Goal: Task Accomplishment & Management: Manage account settings

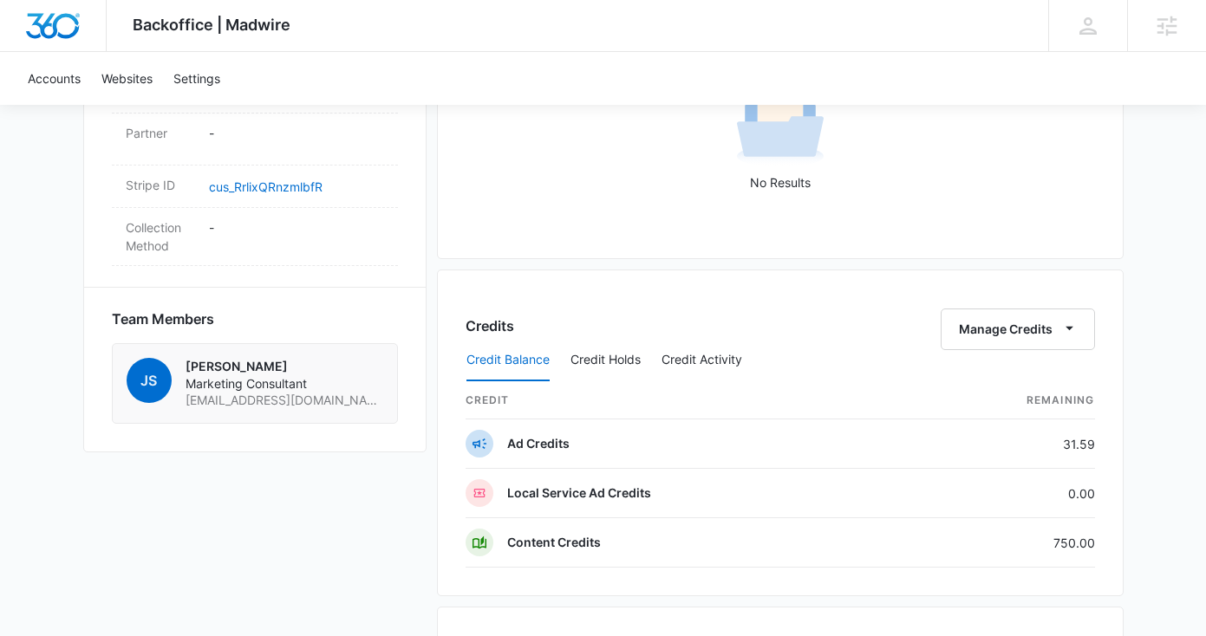
scroll to position [1035, 0]
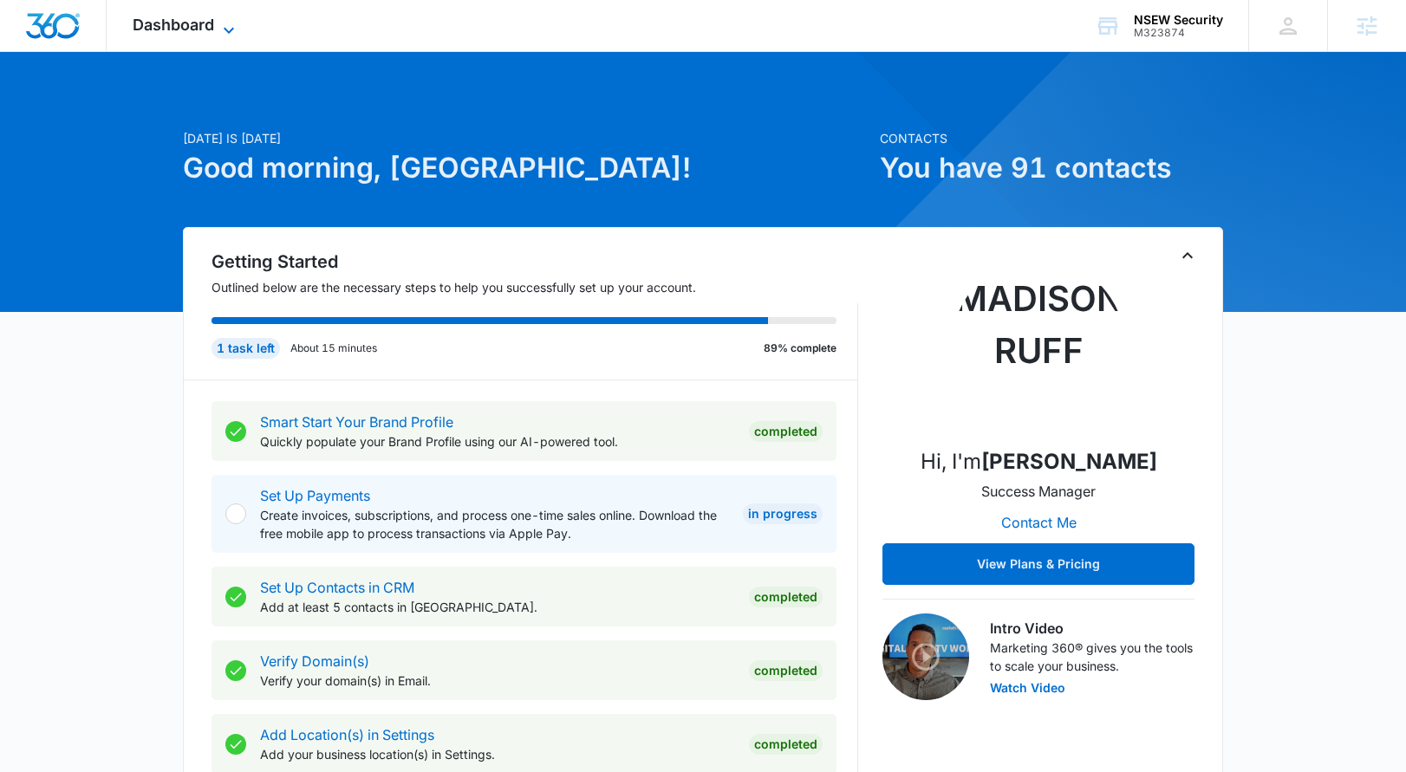
click at [208, 33] on span "Dashboard" at bounding box center [173, 25] width 81 height 18
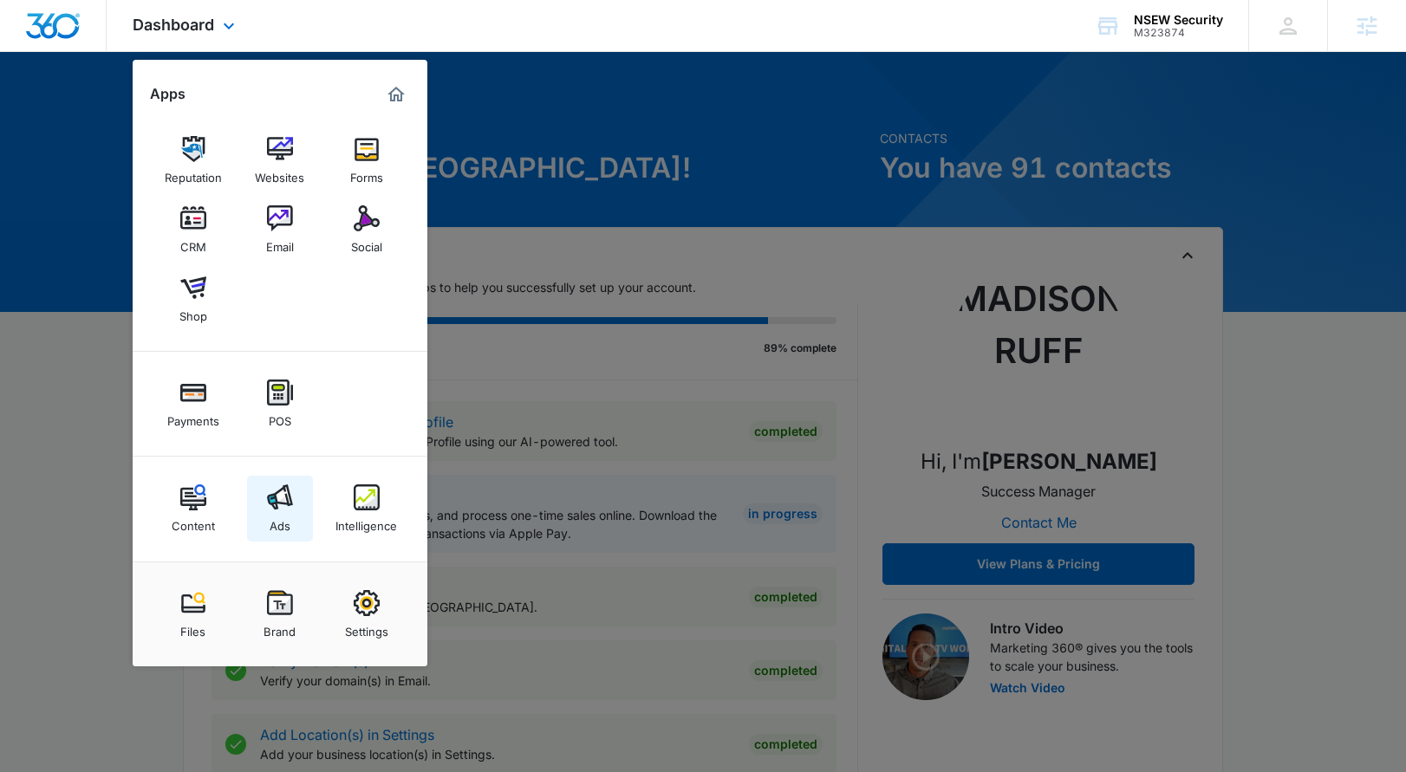
click at [281, 509] on img at bounding box center [280, 497] width 26 height 26
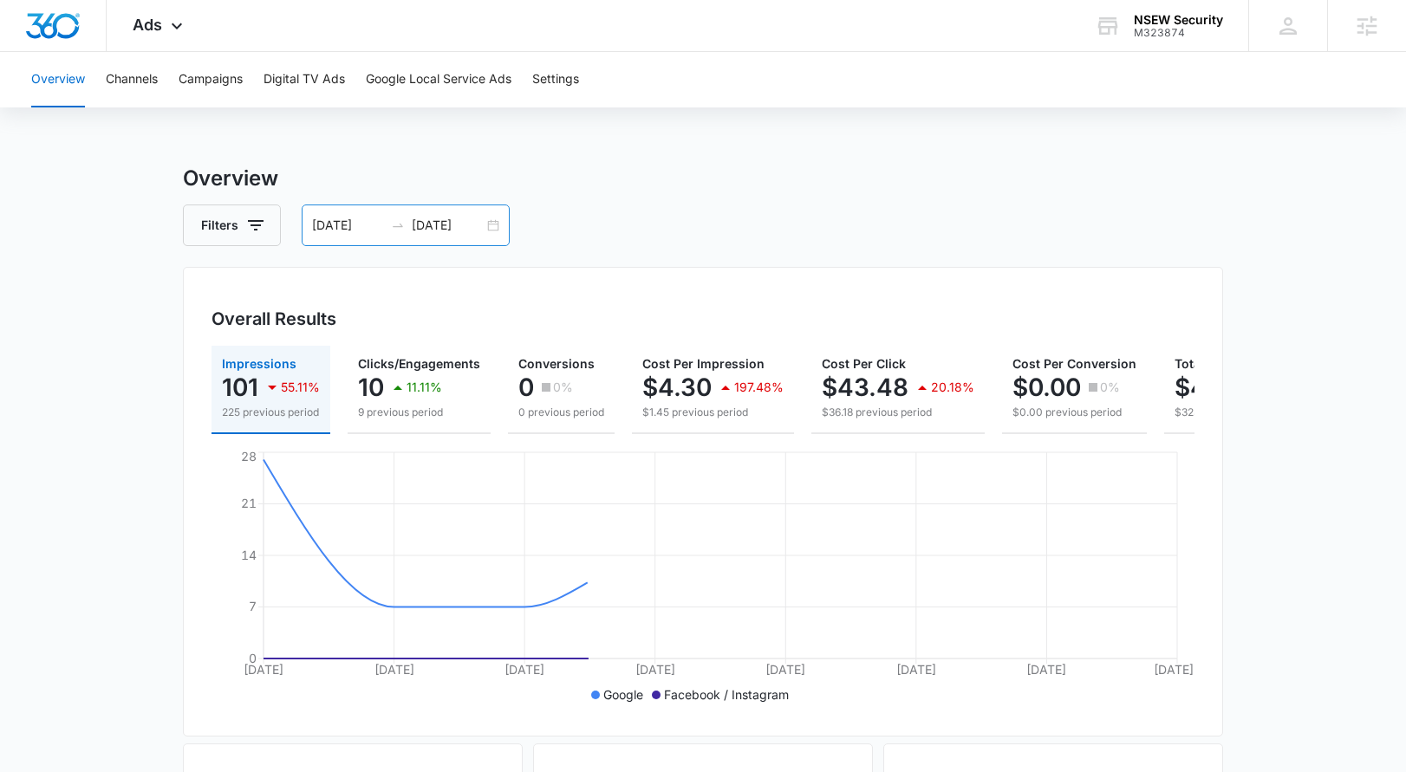
click at [492, 231] on div "09/17/2025 09/24/2025" at bounding box center [406, 226] width 208 height 42
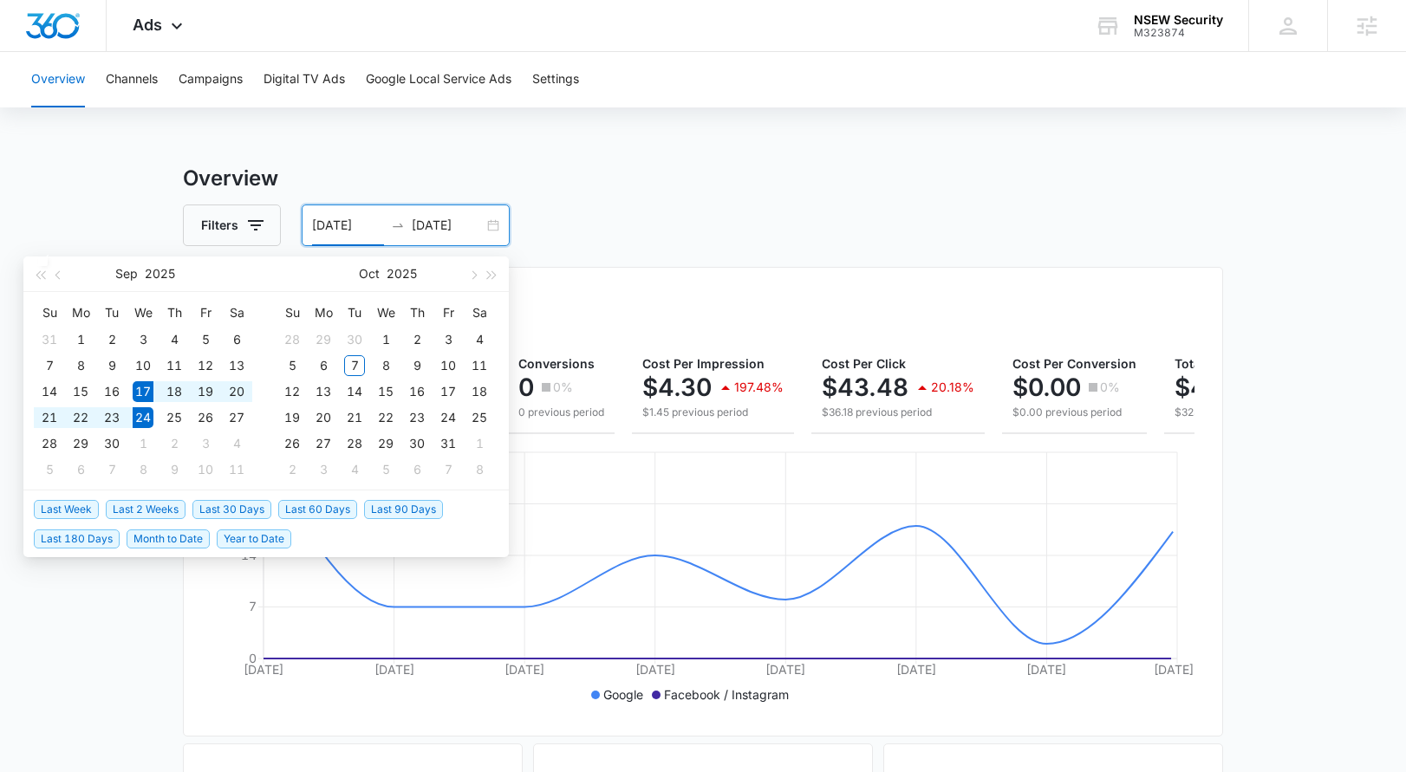
click at [262, 504] on span "Last 30 Days" at bounding box center [231, 509] width 79 height 19
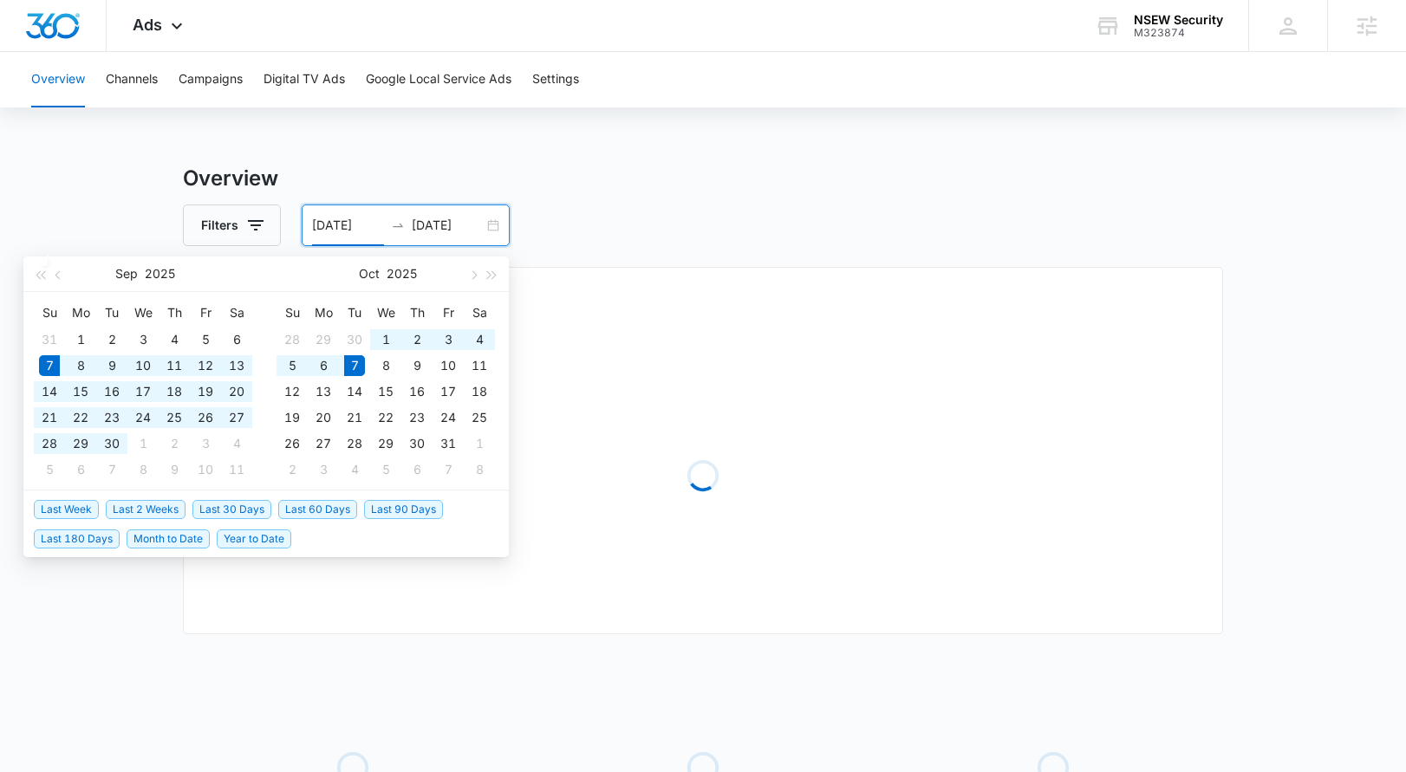
type input "09/07/2025"
type input "10/07/2025"
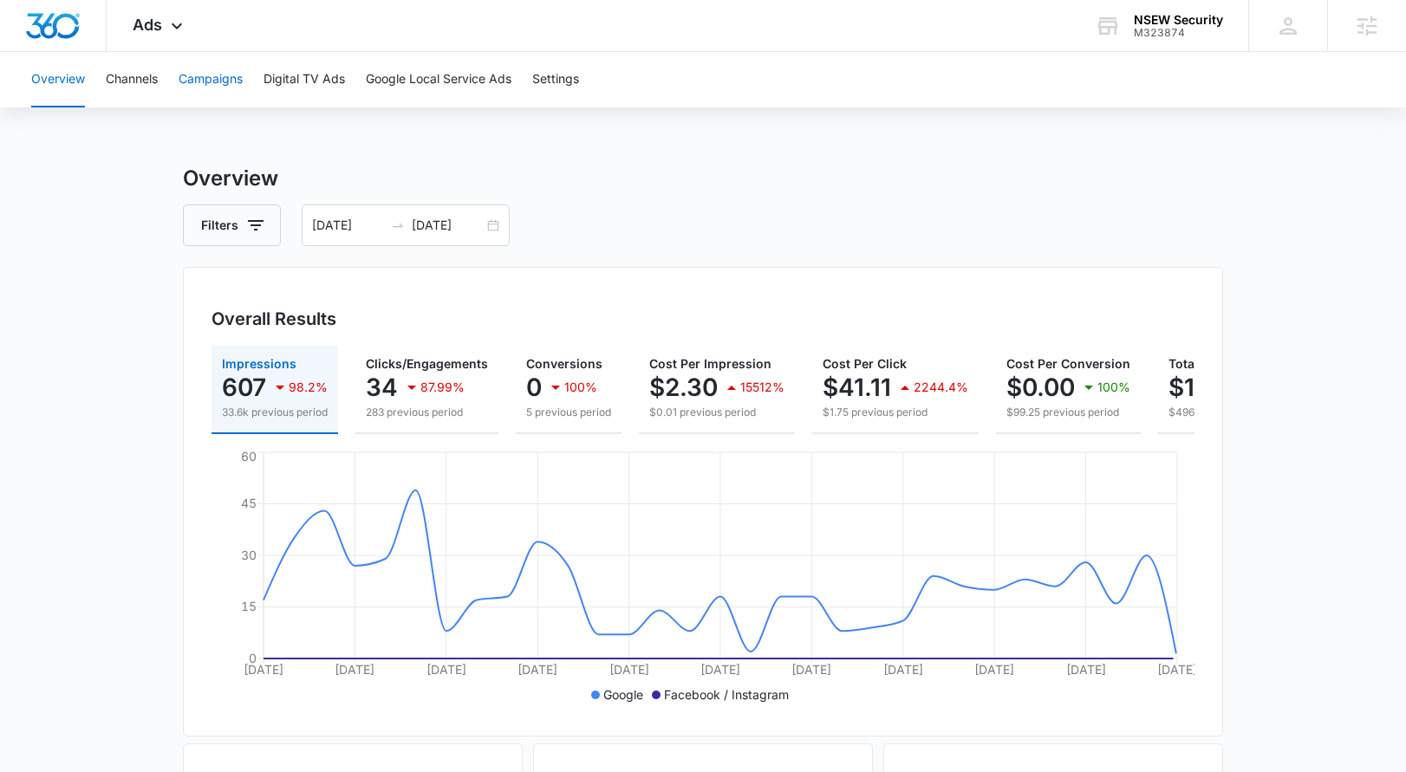
click at [236, 81] on button "Campaigns" at bounding box center [211, 79] width 64 height 55
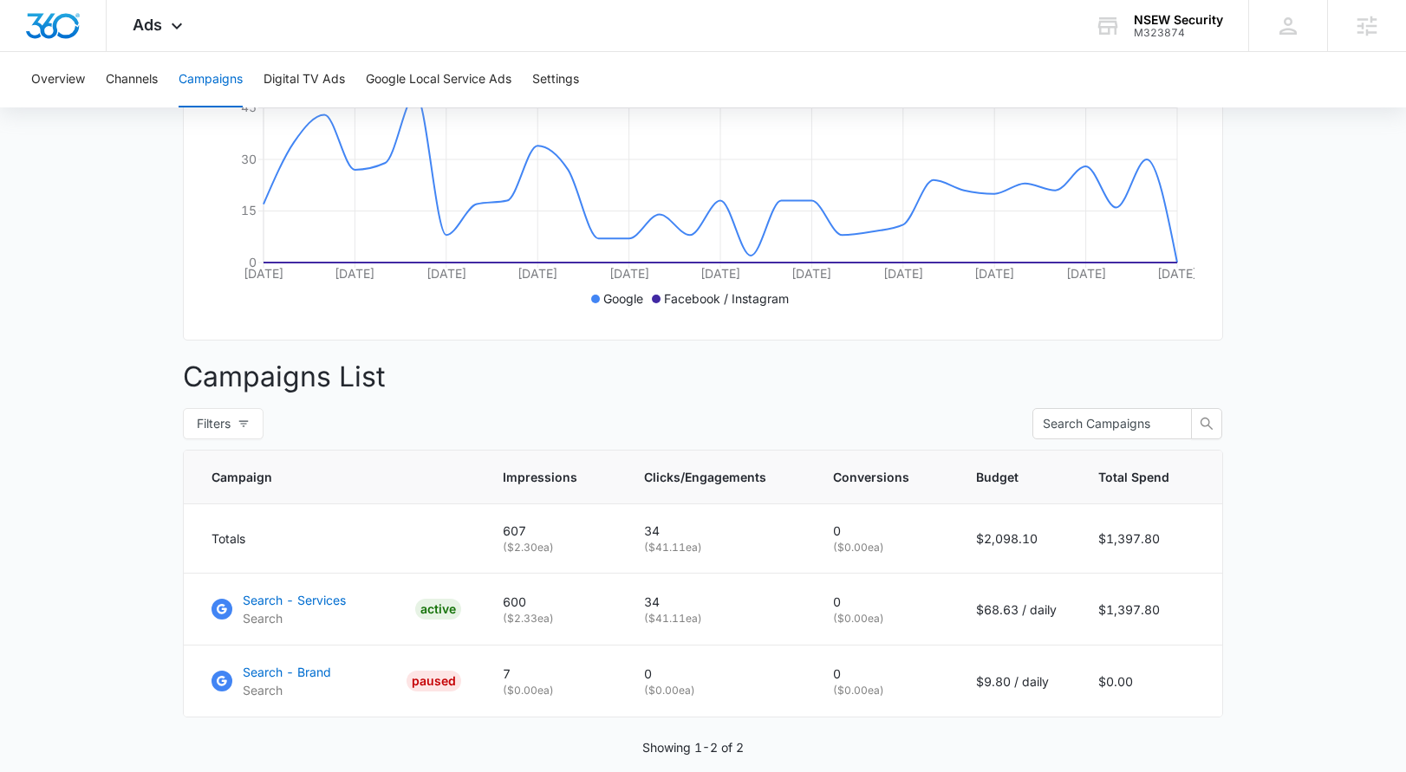
scroll to position [477, 0]
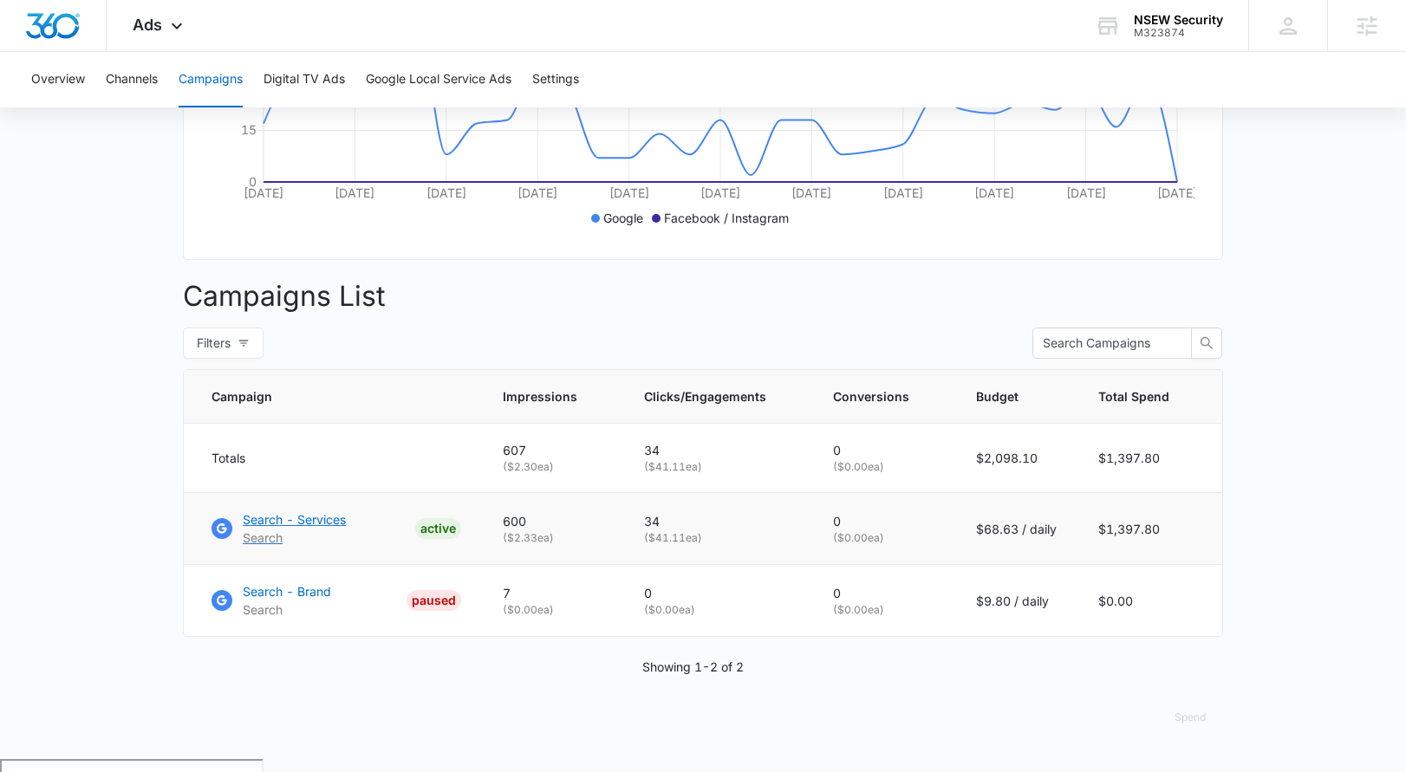
click at [317, 529] on p "Search - Services" at bounding box center [294, 519] width 103 height 18
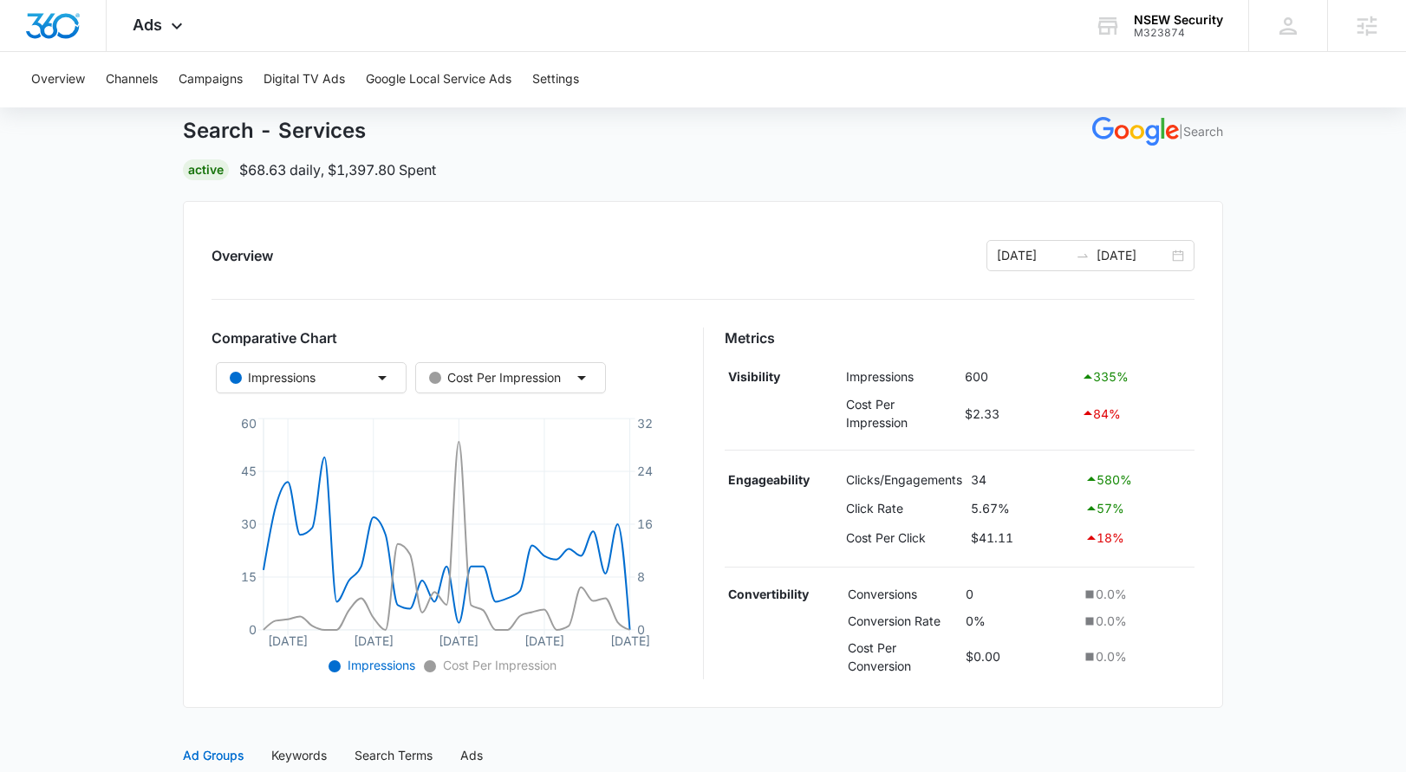
scroll to position [503, 0]
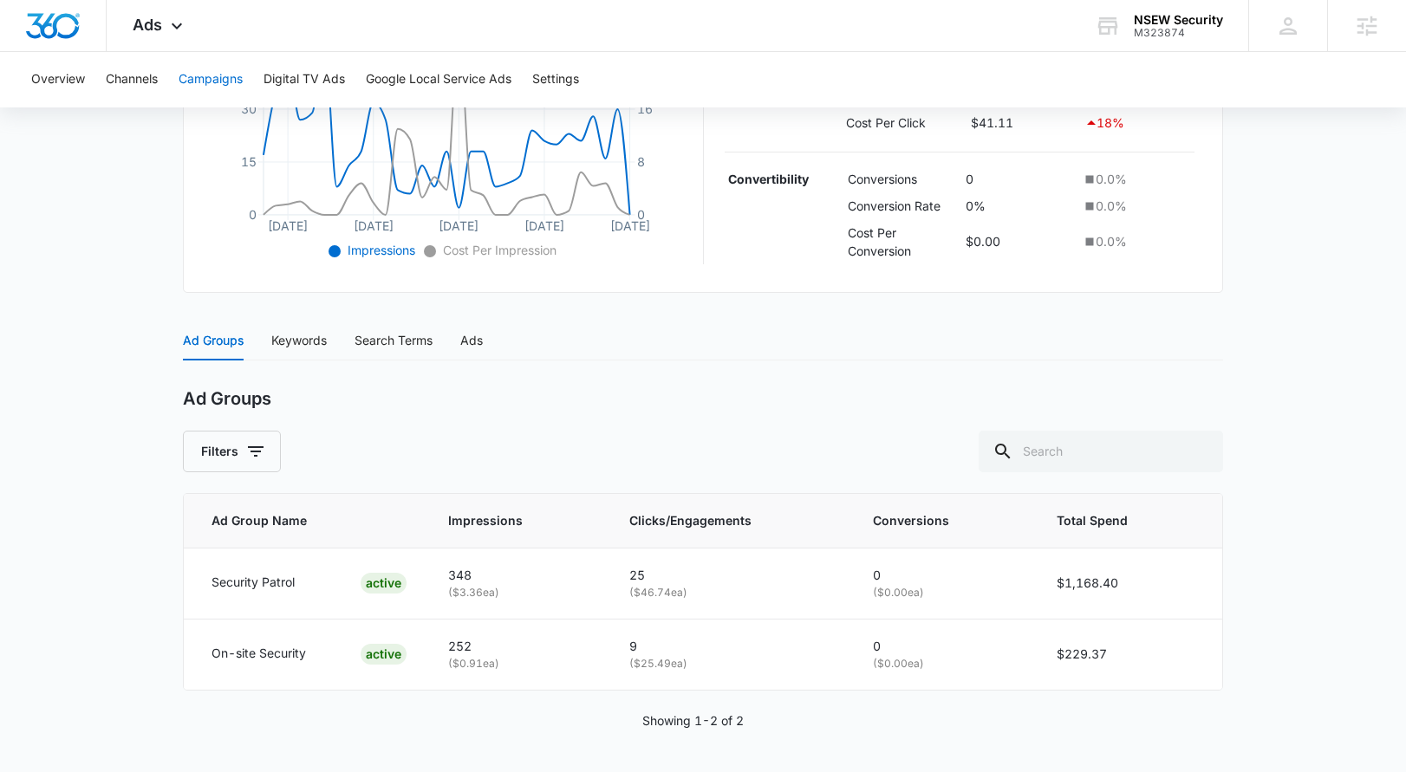
click at [243, 79] on button "Campaigns" at bounding box center [211, 79] width 64 height 55
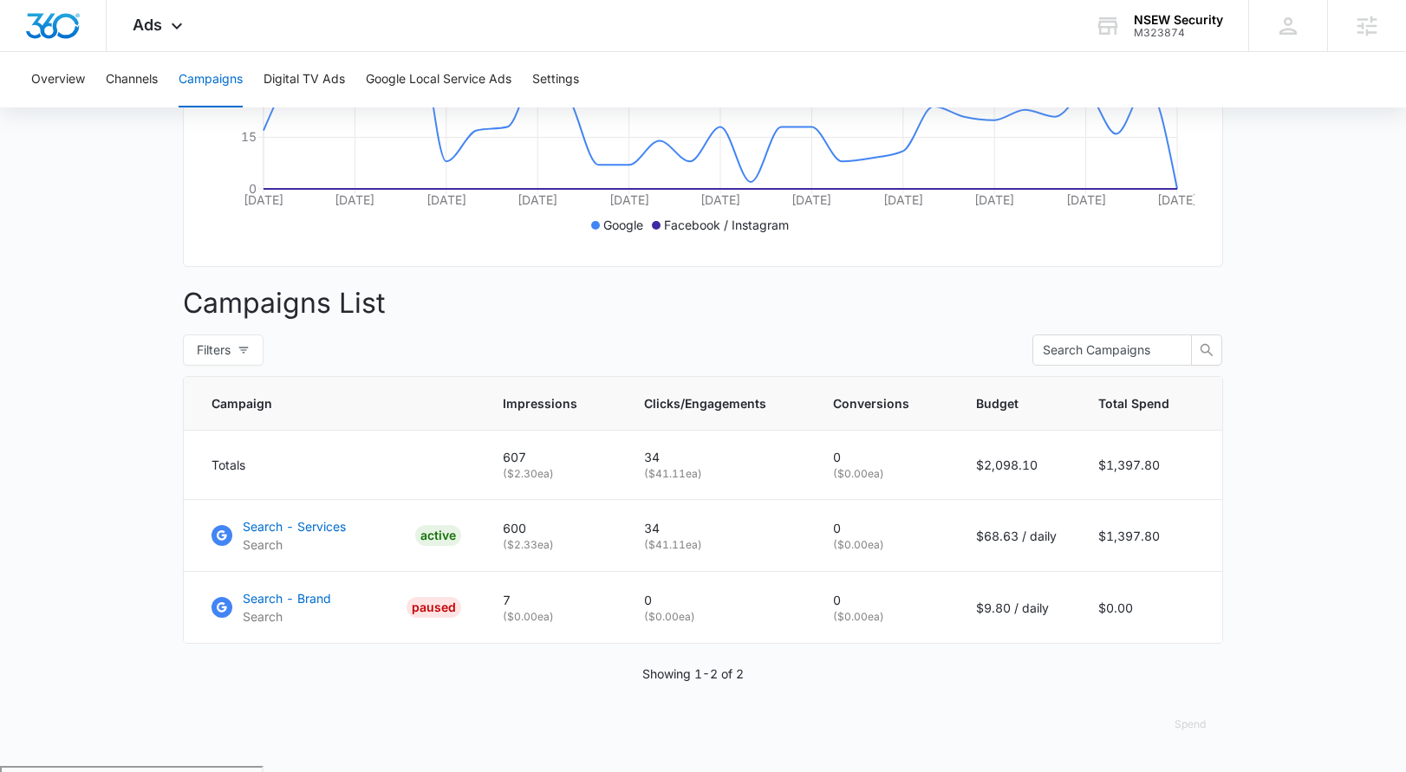
scroll to position [477, 0]
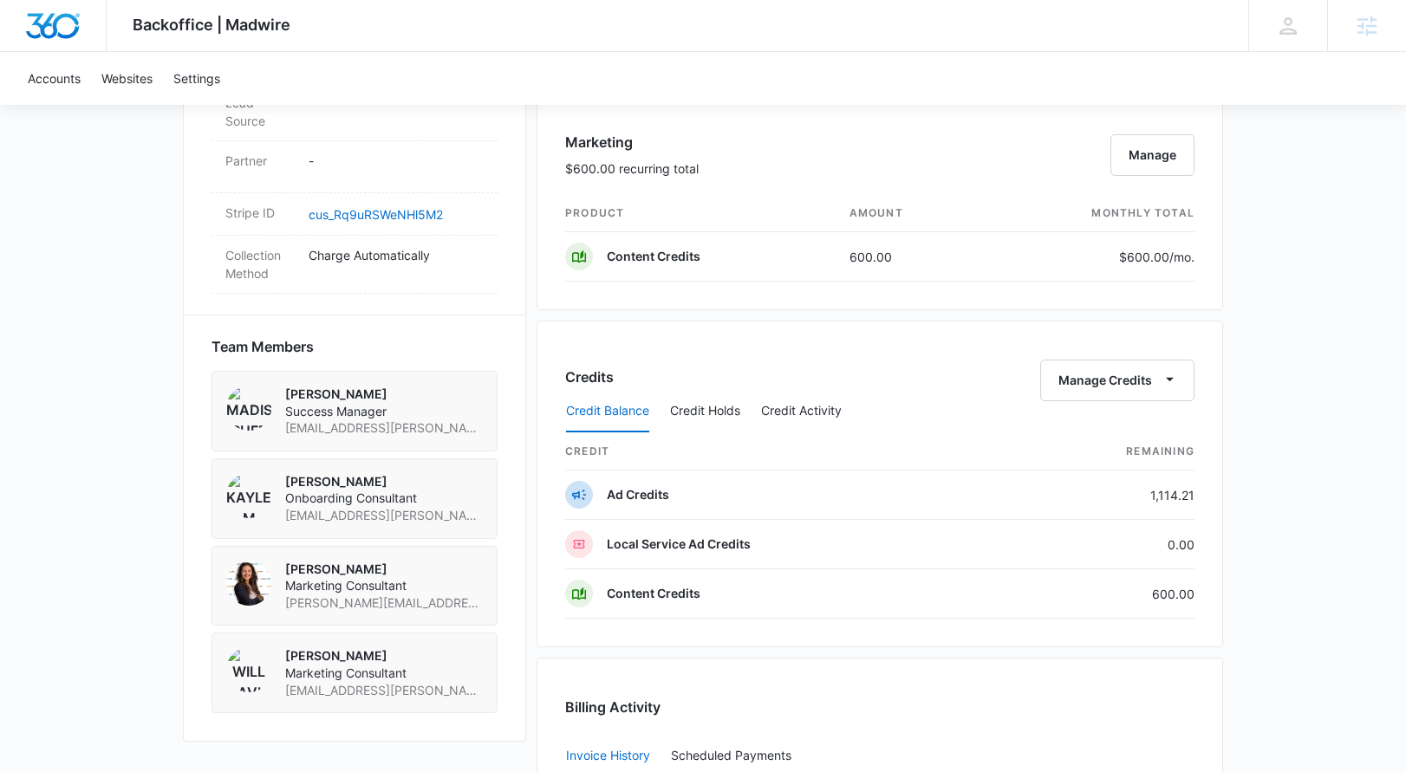
scroll to position [1029, 0]
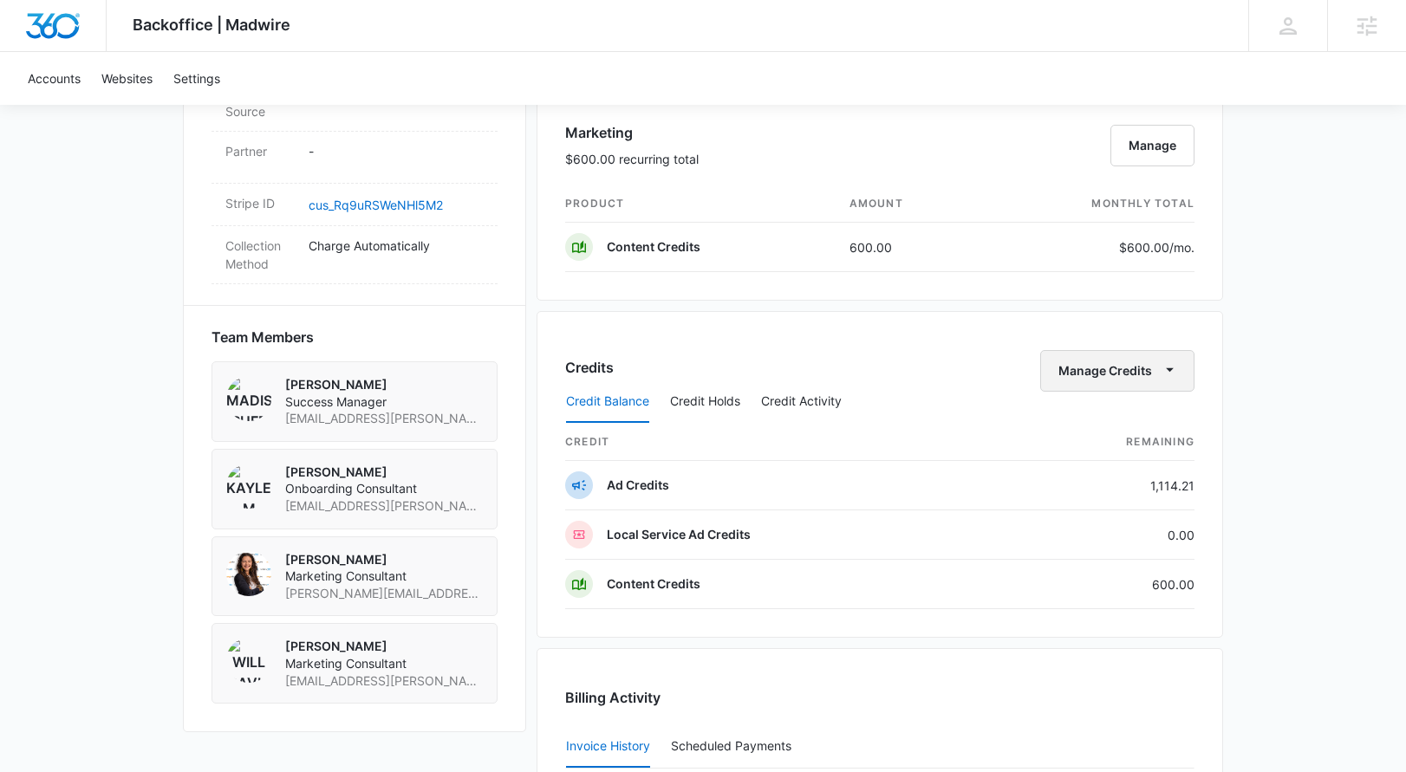
click at [1137, 370] on button "Manage Credits" at bounding box center [1117, 371] width 154 height 42
click at [1111, 427] on div "Transfer Credits" at bounding box center [1108, 426] width 91 height 12
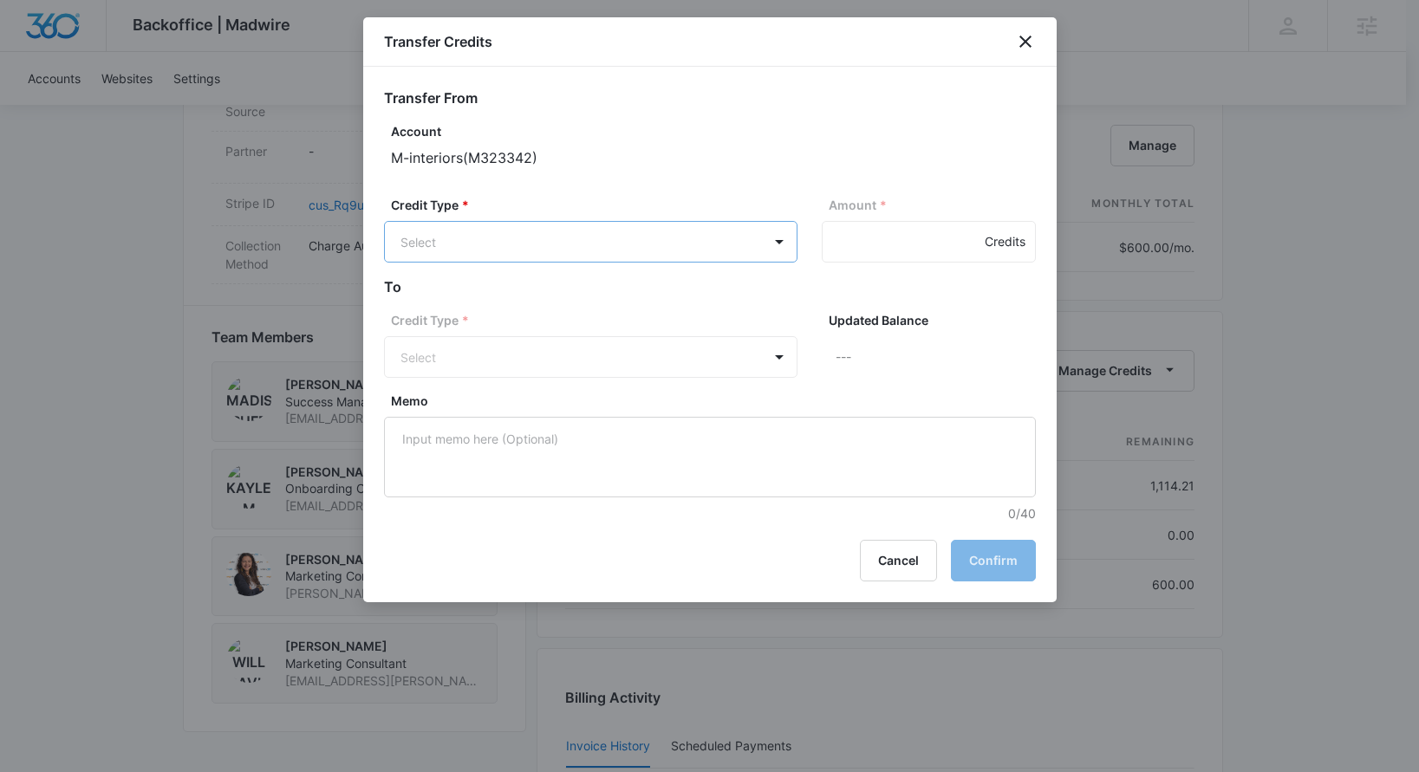
click at [744, 237] on body "Backoffice | Madwire Apps Settings MR Madison Ruff madison.ruff@madwire.com My …" at bounding box center [709, 183] width 1419 height 2424
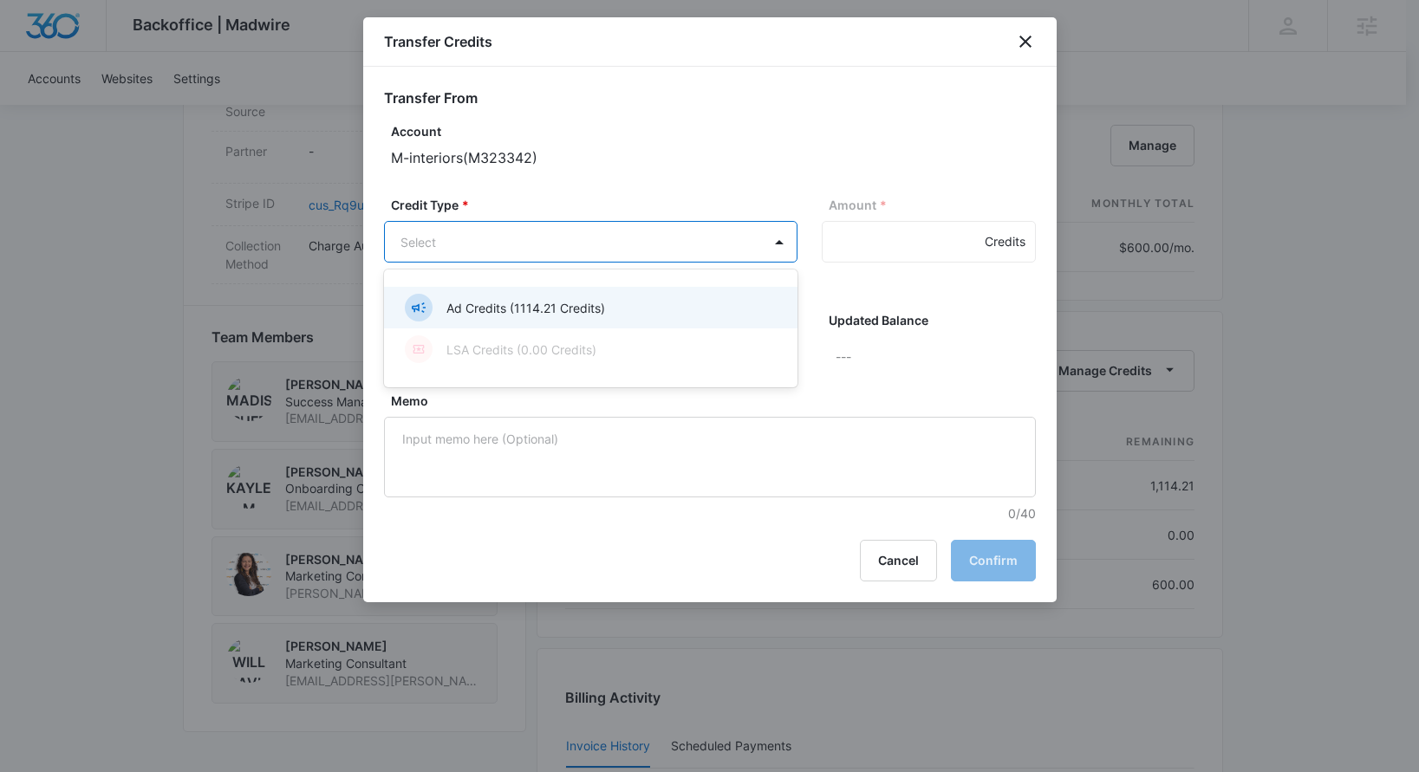
click at [725, 296] on div "Ad Credits (1114.21 Credits)" at bounding box center [589, 308] width 368 height 28
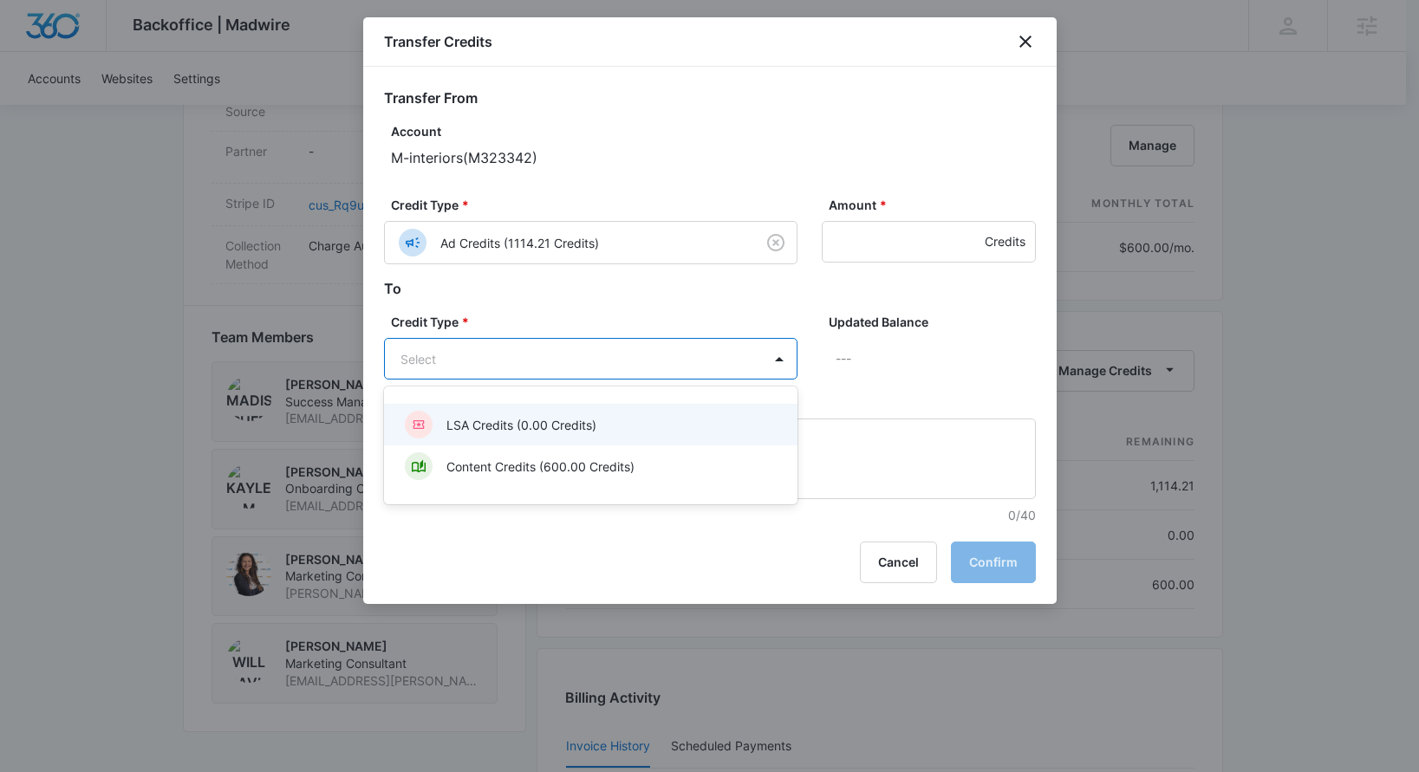
click at [705, 345] on body "Backoffice | Madwire Apps Settings MR Madison Ruff madison.ruff@madwire.com My …" at bounding box center [709, 183] width 1419 height 2424
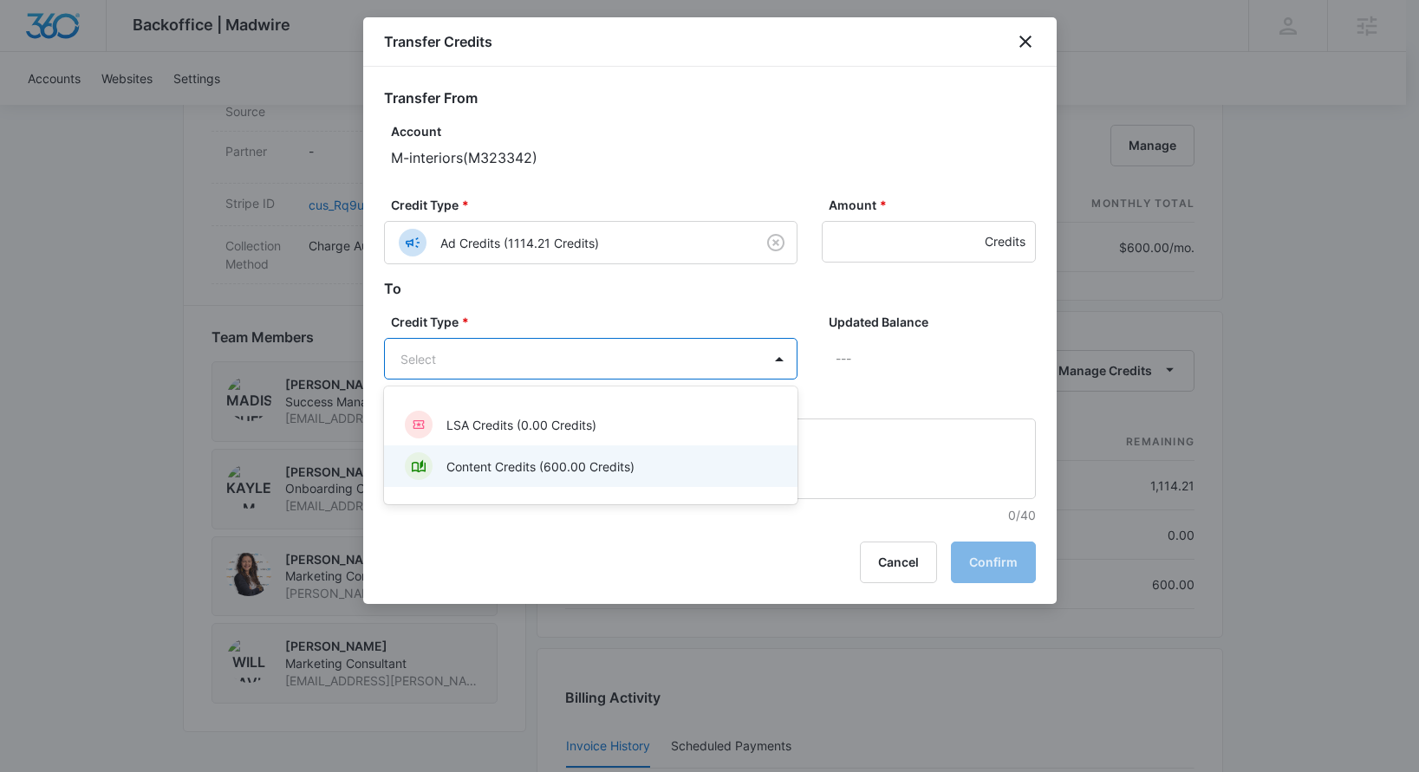
click at [663, 472] on div "Content Credits (600.00 Credits)" at bounding box center [589, 466] width 368 height 28
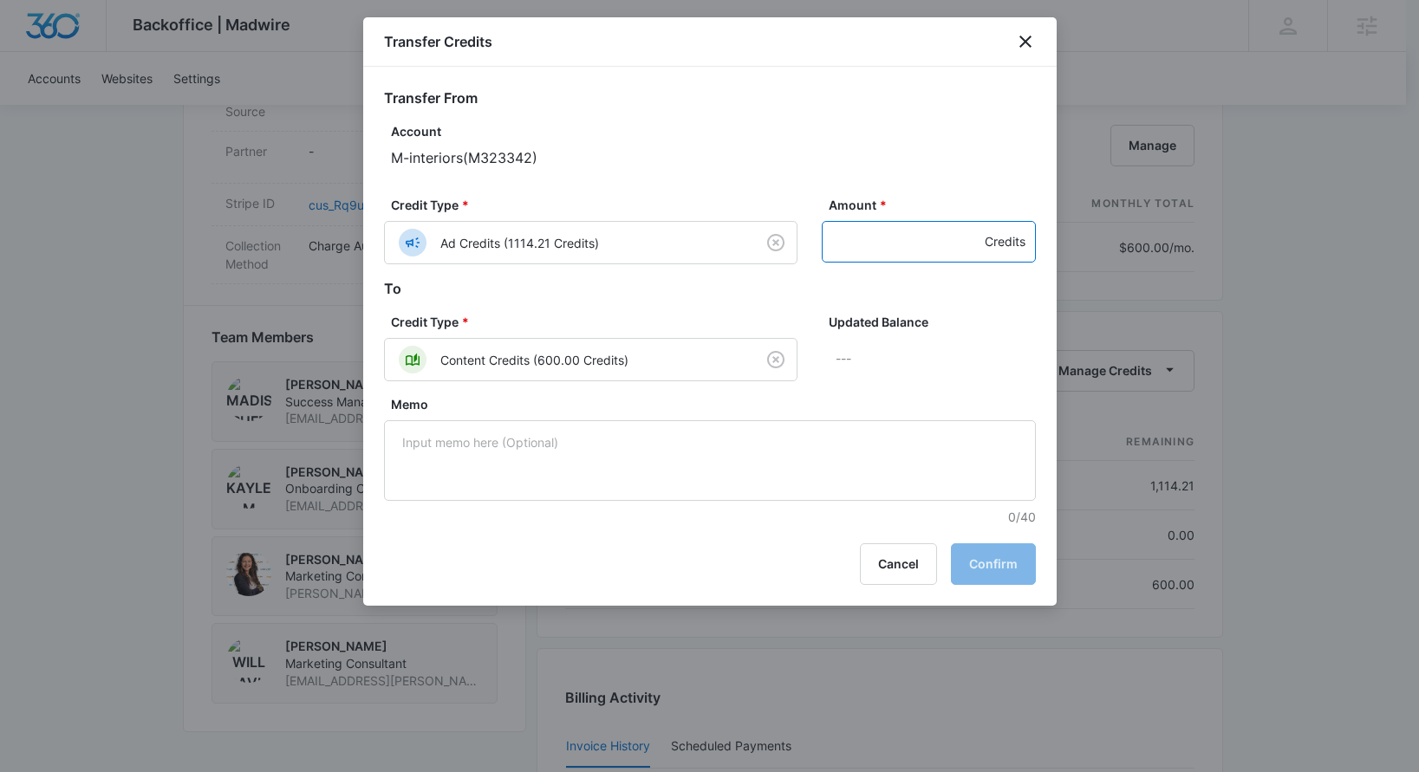
click at [906, 256] on input "Amount *" at bounding box center [929, 242] width 214 height 42
drag, startPoint x: 878, startPoint y: 243, endPoint x: 926, endPoint y: 255, distance: 49.2
click at [854, 240] on input "1114" at bounding box center [929, 242] width 214 height 42
click at [964, 255] on input "1113" at bounding box center [929, 242] width 214 height 42
click at [964, 255] on input "1112" at bounding box center [929, 242] width 214 height 42
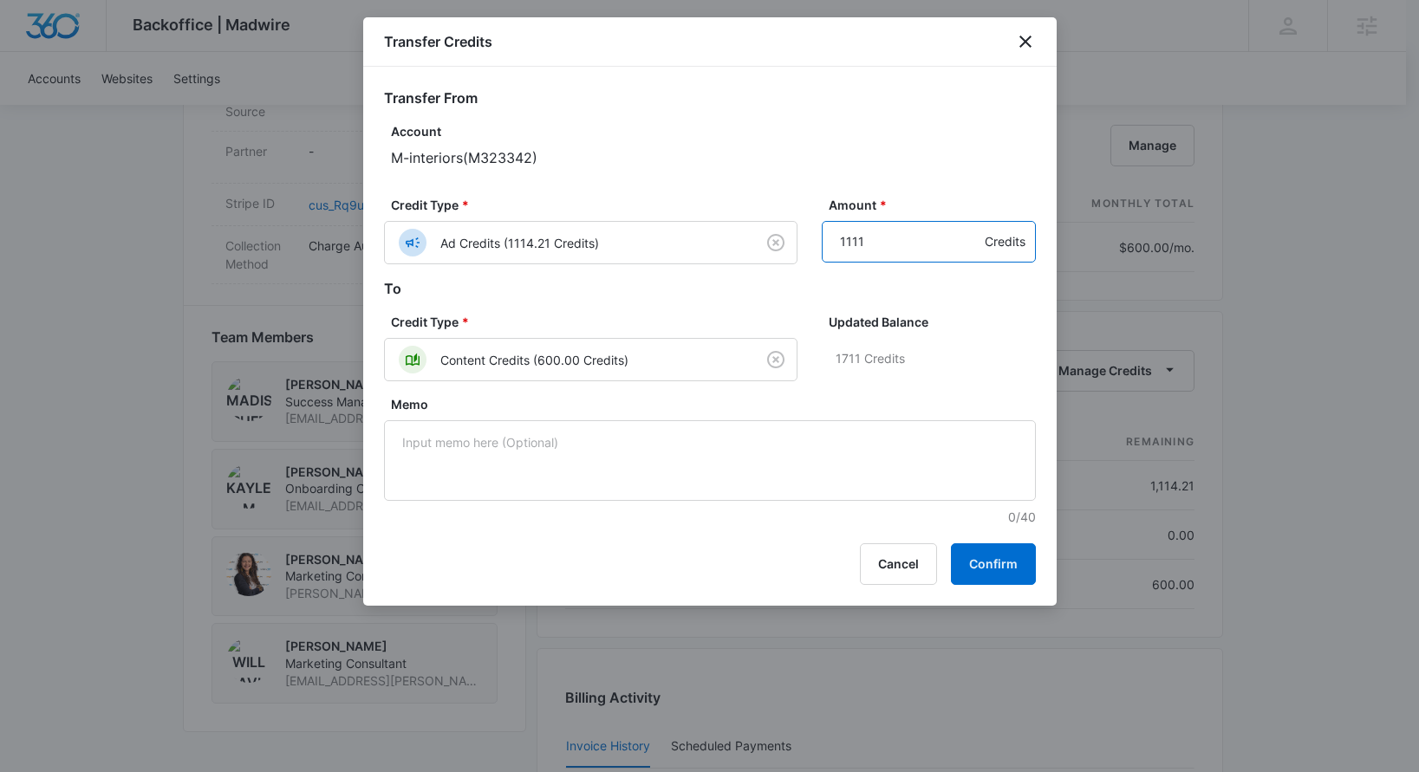
click at [964, 255] on input "1111" at bounding box center [929, 242] width 214 height 42
click at [964, 255] on input "1110" at bounding box center [929, 242] width 214 height 42
click at [964, 255] on input "1109" at bounding box center [929, 242] width 214 height 42
click at [964, 255] on input "1108" at bounding box center [929, 242] width 214 height 42
click at [964, 255] on input "1107" at bounding box center [929, 242] width 214 height 42
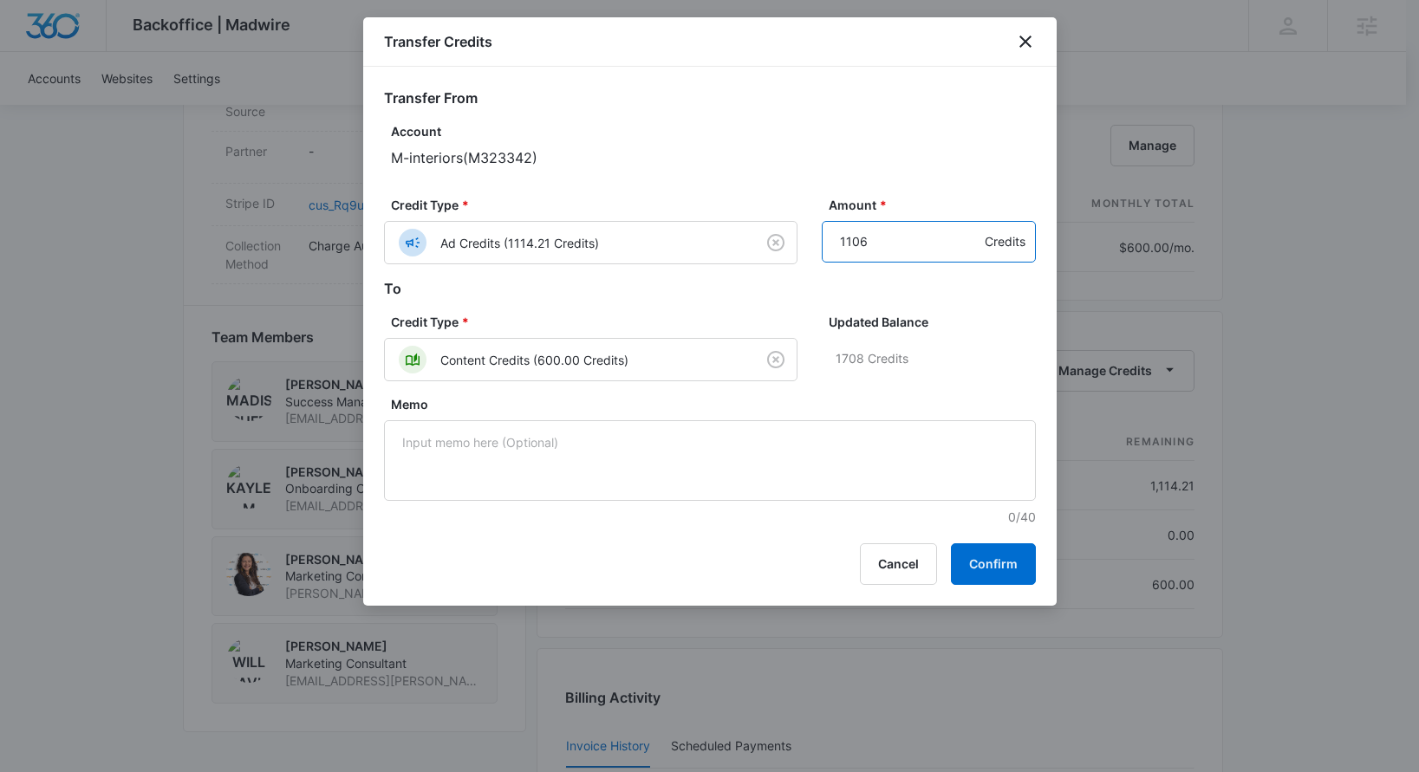
click at [964, 255] on input "1106" at bounding box center [929, 242] width 214 height 42
click at [964, 255] on input "1105" at bounding box center [929, 242] width 214 height 42
click at [964, 254] on input "1104" at bounding box center [929, 242] width 214 height 42
click at [965, 254] on input "1103" at bounding box center [929, 242] width 214 height 42
click at [965, 254] on input "1102" at bounding box center [929, 242] width 214 height 42
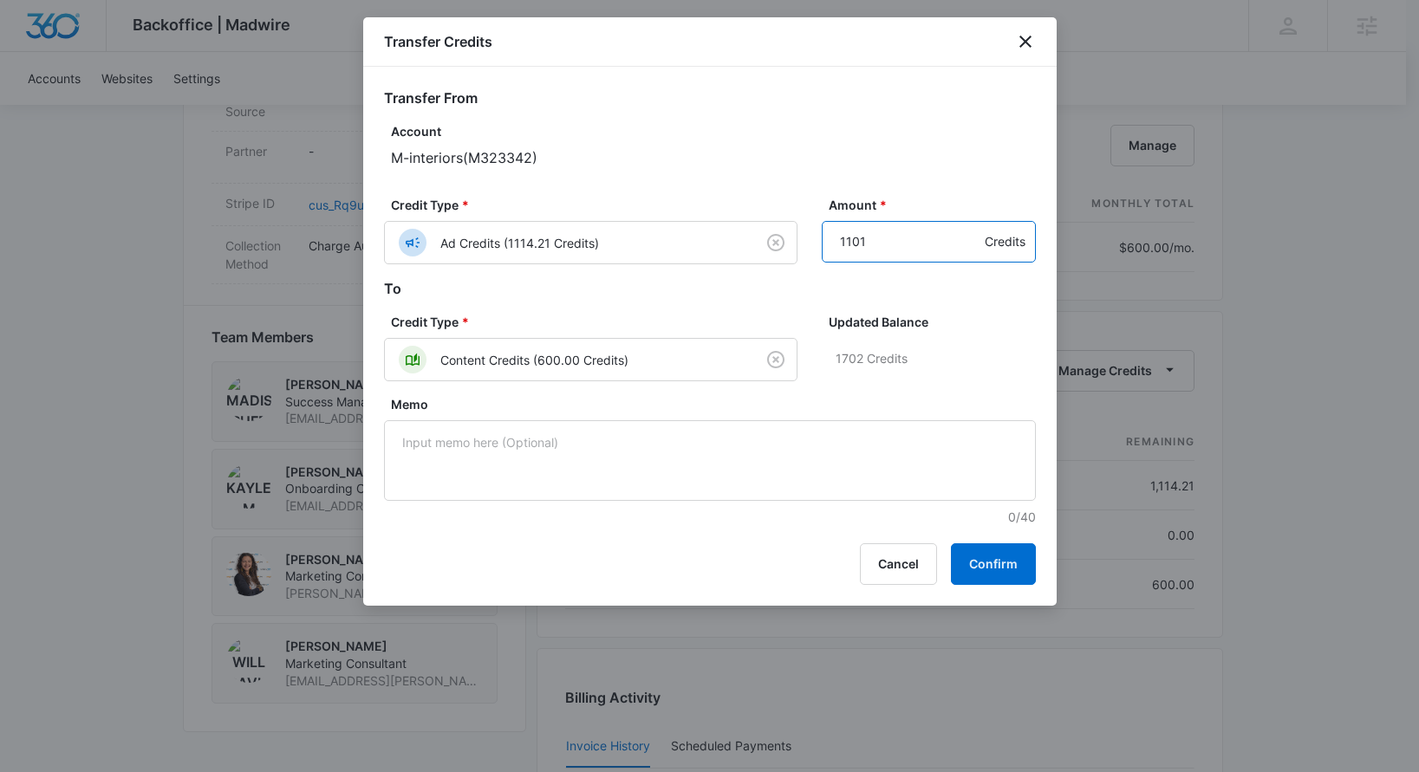
click at [965, 254] on input "1101" at bounding box center [929, 242] width 214 height 42
click at [966, 253] on input "1100" at bounding box center [929, 242] width 214 height 42
click at [966, 253] on input "1099" at bounding box center [929, 242] width 214 height 42
click at [966, 253] on input "1098" at bounding box center [929, 242] width 214 height 42
click at [966, 254] on input "1097" at bounding box center [929, 242] width 214 height 42
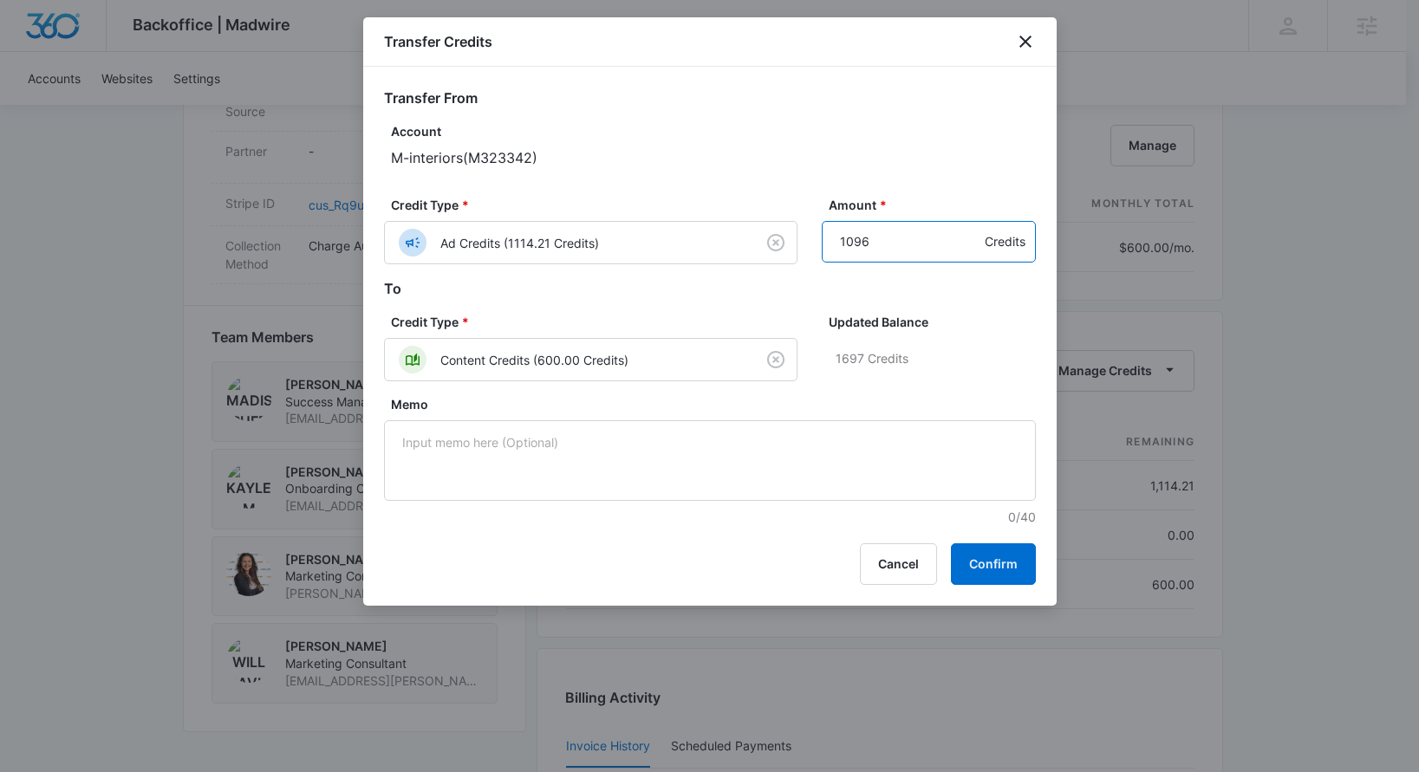
click at [966, 254] on input "1096" at bounding box center [929, 242] width 214 height 42
click at [967, 254] on input "1095" at bounding box center [929, 242] width 214 height 42
click at [967, 254] on input "1094" at bounding box center [929, 242] width 214 height 42
click at [967, 254] on input "1093" at bounding box center [929, 242] width 214 height 42
click at [967, 254] on input "1092" at bounding box center [929, 242] width 214 height 42
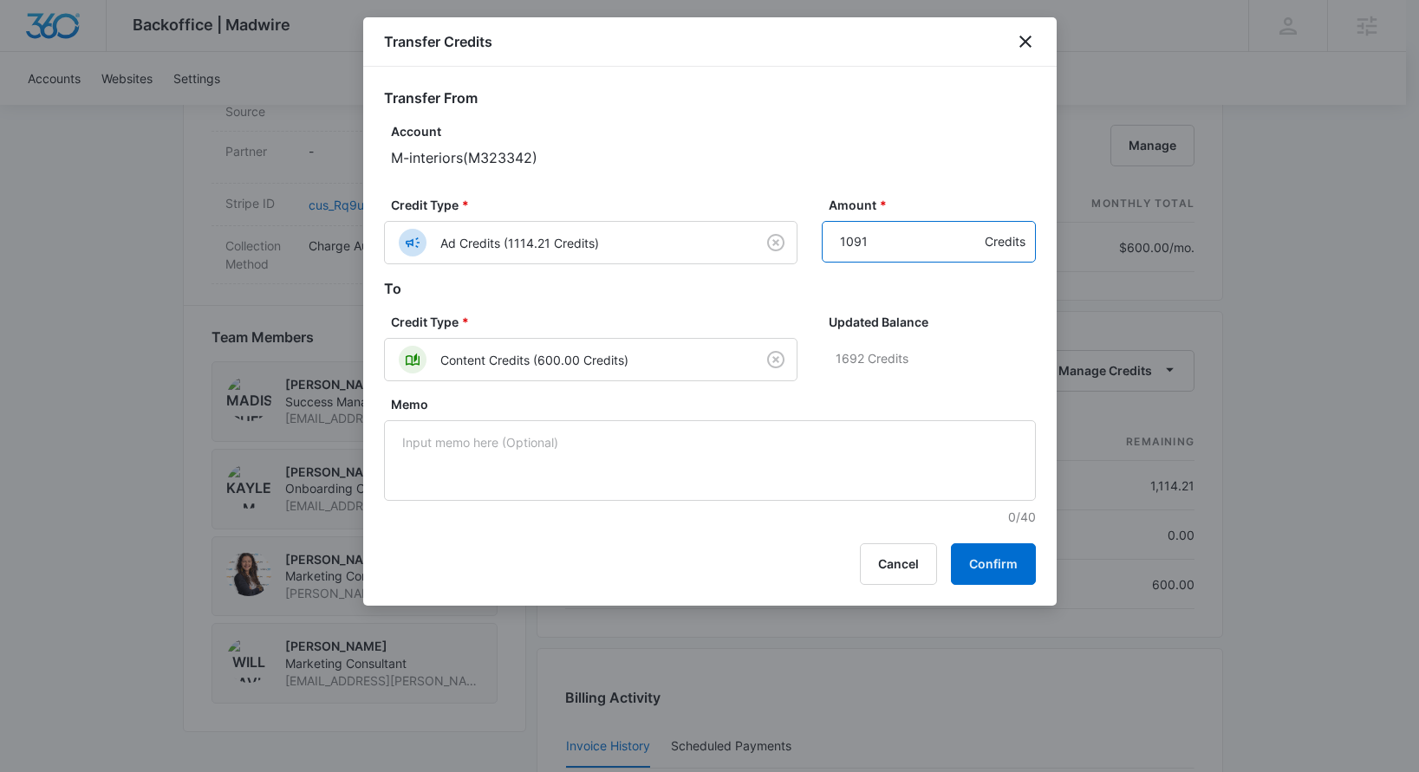
click at [967, 254] on input "1091" at bounding box center [929, 242] width 214 height 42
click at [967, 254] on input "1090" at bounding box center [929, 242] width 214 height 42
click at [969, 253] on input "1089" at bounding box center [929, 242] width 214 height 42
click at [969, 253] on input "1088" at bounding box center [929, 242] width 214 height 42
click at [969, 253] on input "1087" at bounding box center [929, 242] width 214 height 42
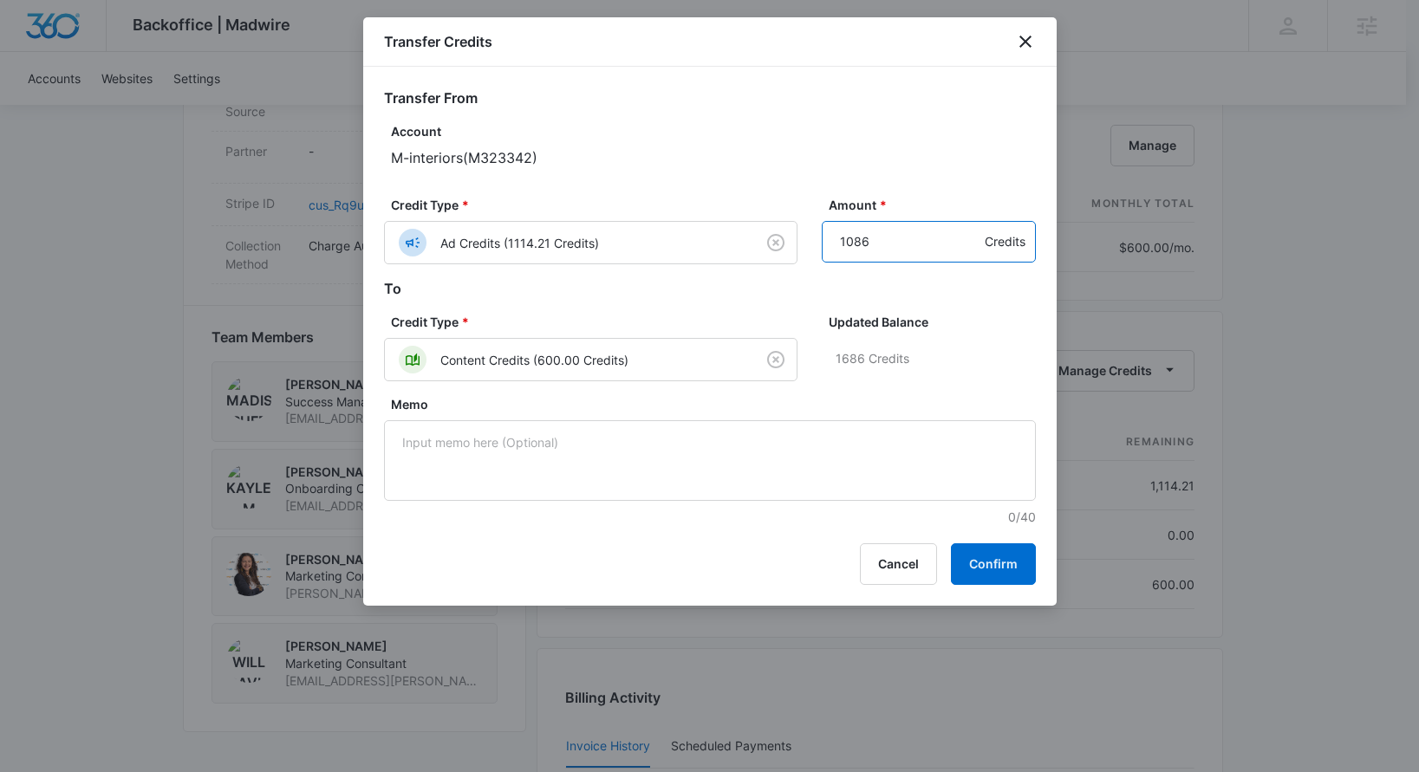
click at [969, 253] on input "1086" at bounding box center [929, 242] width 214 height 42
click at [969, 253] on input "1085" at bounding box center [929, 242] width 214 height 42
click at [969, 253] on input "1084" at bounding box center [929, 242] width 214 height 42
click at [970, 254] on input "1084" at bounding box center [929, 242] width 214 height 42
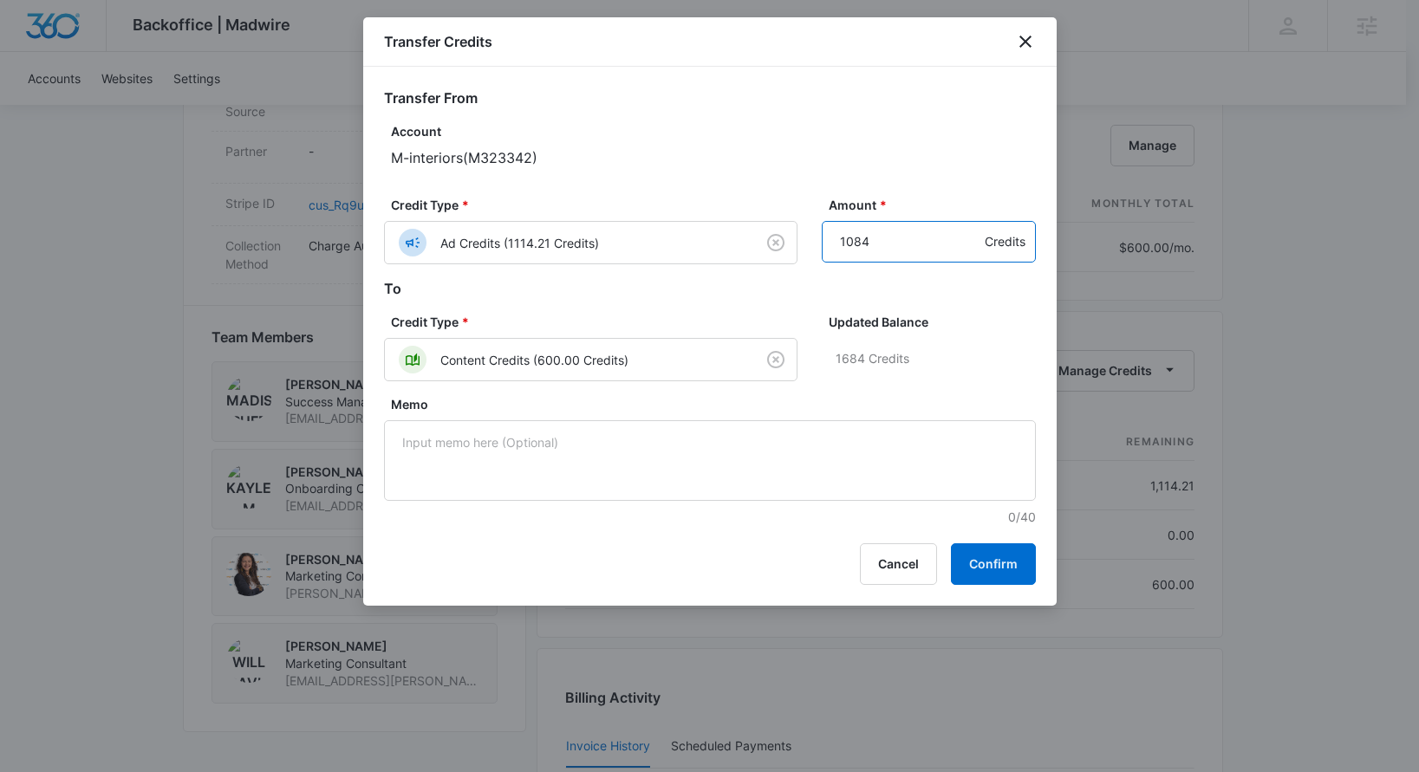
click at [970, 254] on input "1084" at bounding box center [929, 242] width 214 height 42
click at [967, 254] on input "1083" at bounding box center [929, 242] width 214 height 42
click at [967, 254] on input "1082" at bounding box center [929, 242] width 214 height 42
click at [967, 254] on input "1081" at bounding box center [929, 242] width 214 height 42
click at [967, 254] on input "1080" at bounding box center [929, 242] width 214 height 42
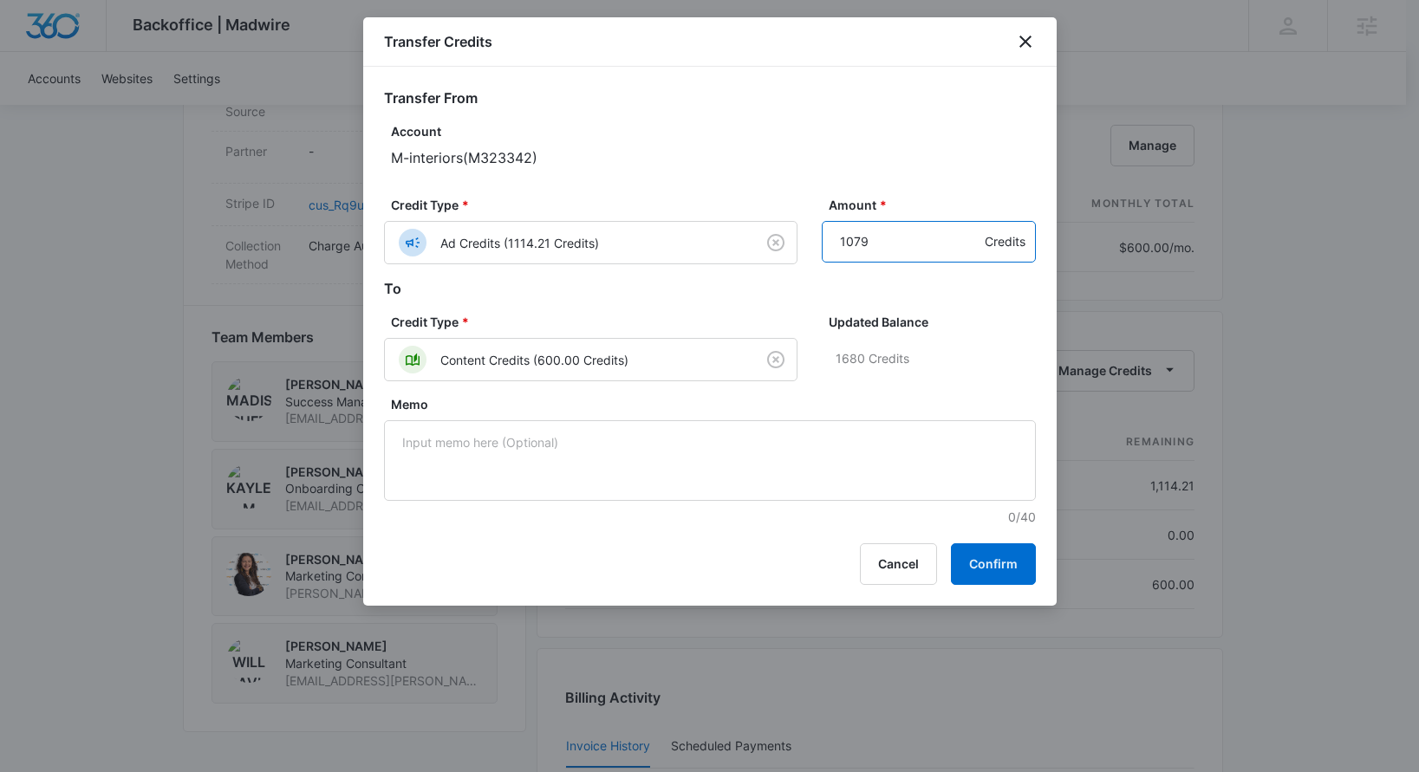
click at [967, 254] on input "1079" at bounding box center [929, 242] width 214 height 42
click at [967, 254] on input "1078" at bounding box center [929, 242] width 214 height 42
click at [967, 254] on input "1077" at bounding box center [929, 242] width 214 height 42
click at [967, 254] on input "1076" at bounding box center [929, 242] width 214 height 42
click at [967, 254] on input "1075" at bounding box center [929, 242] width 214 height 42
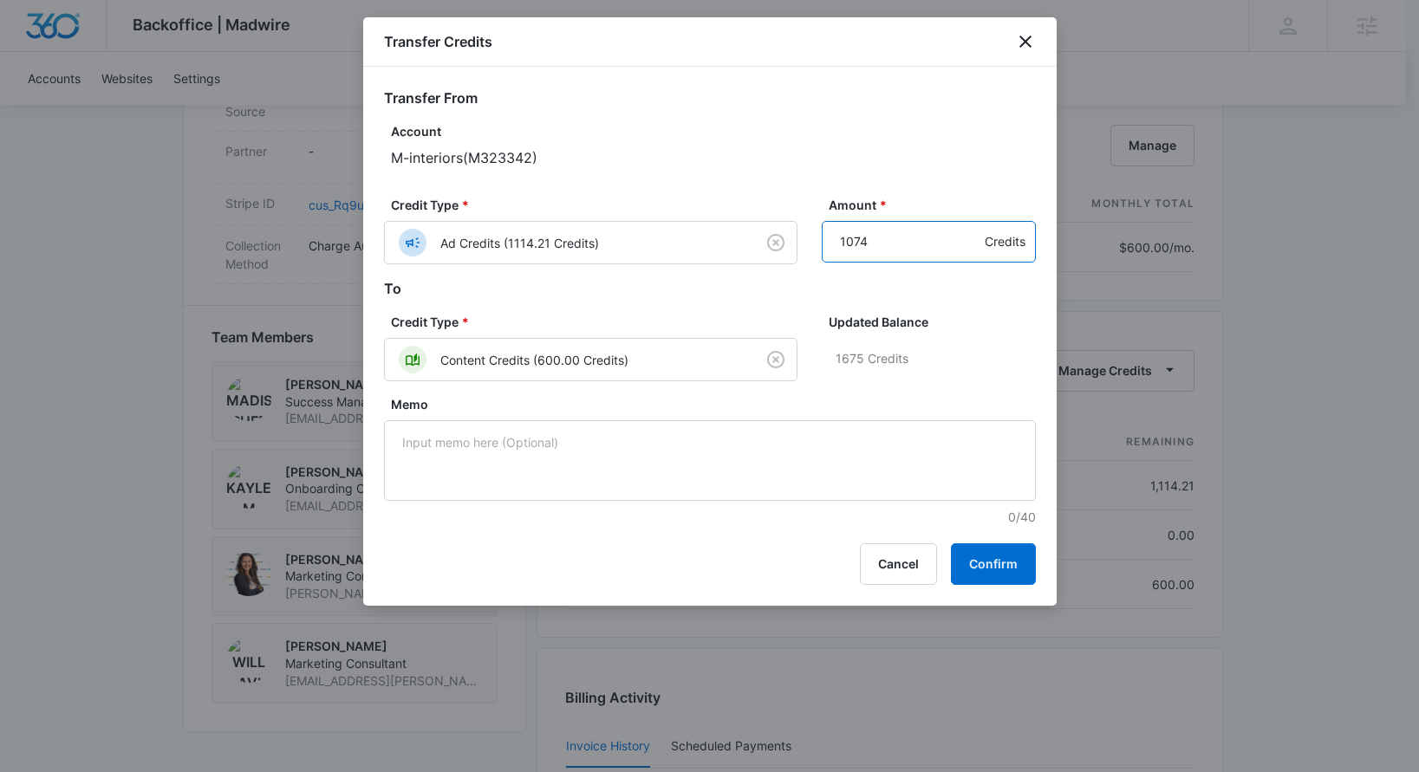
click at [967, 254] on input "1074" at bounding box center [929, 242] width 214 height 42
click at [967, 254] on input "1073" at bounding box center [929, 242] width 214 height 42
click at [967, 254] on input "1072" at bounding box center [929, 242] width 214 height 42
click at [967, 254] on input "1071" at bounding box center [929, 242] width 214 height 42
click at [967, 254] on input "1070" at bounding box center [929, 242] width 214 height 42
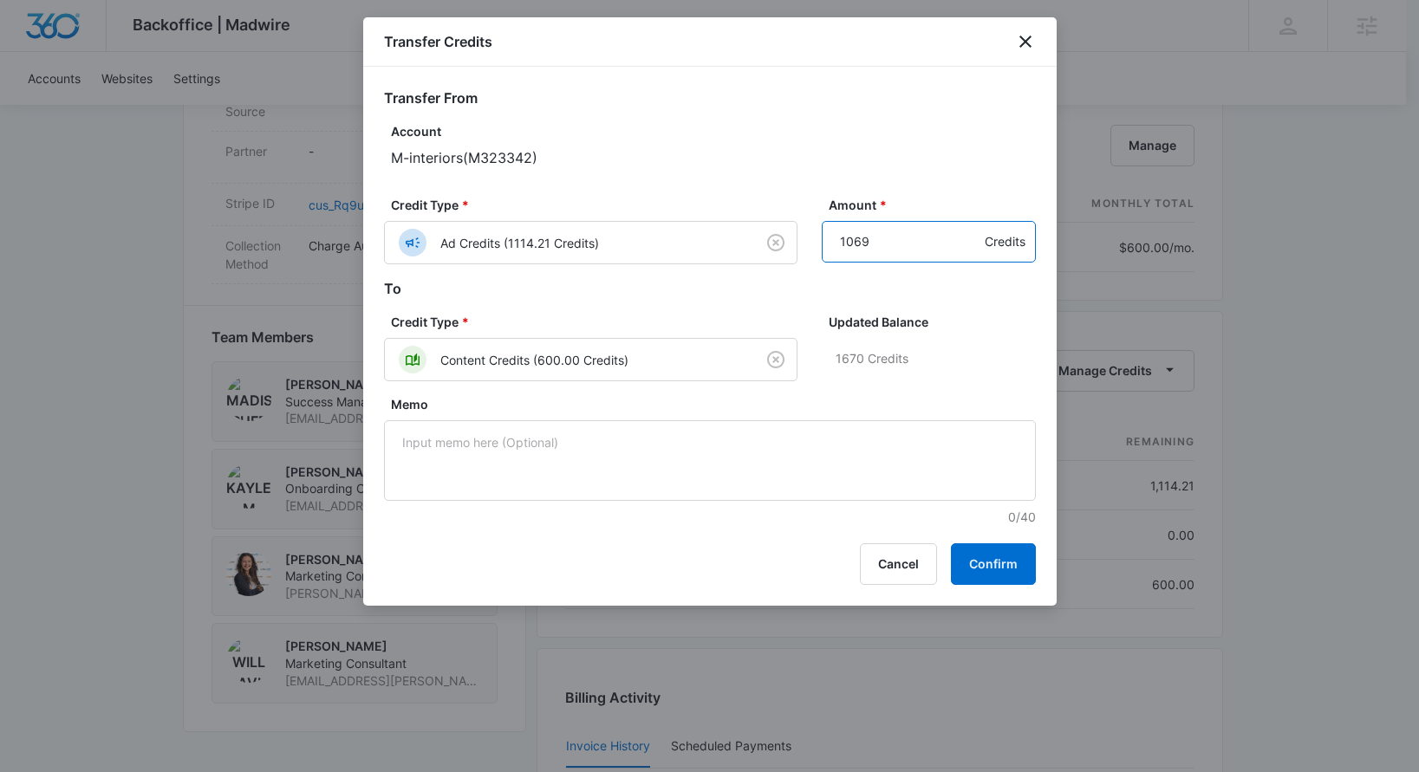
click at [967, 254] on input "1069" at bounding box center [929, 242] width 214 height 42
click at [967, 254] on input "1068" at bounding box center [929, 242] width 214 height 42
click at [967, 254] on input "1067" at bounding box center [929, 242] width 214 height 42
click at [967, 254] on input "1066" at bounding box center [929, 242] width 214 height 42
click at [967, 254] on input "1065" at bounding box center [929, 242] width 214 height 42
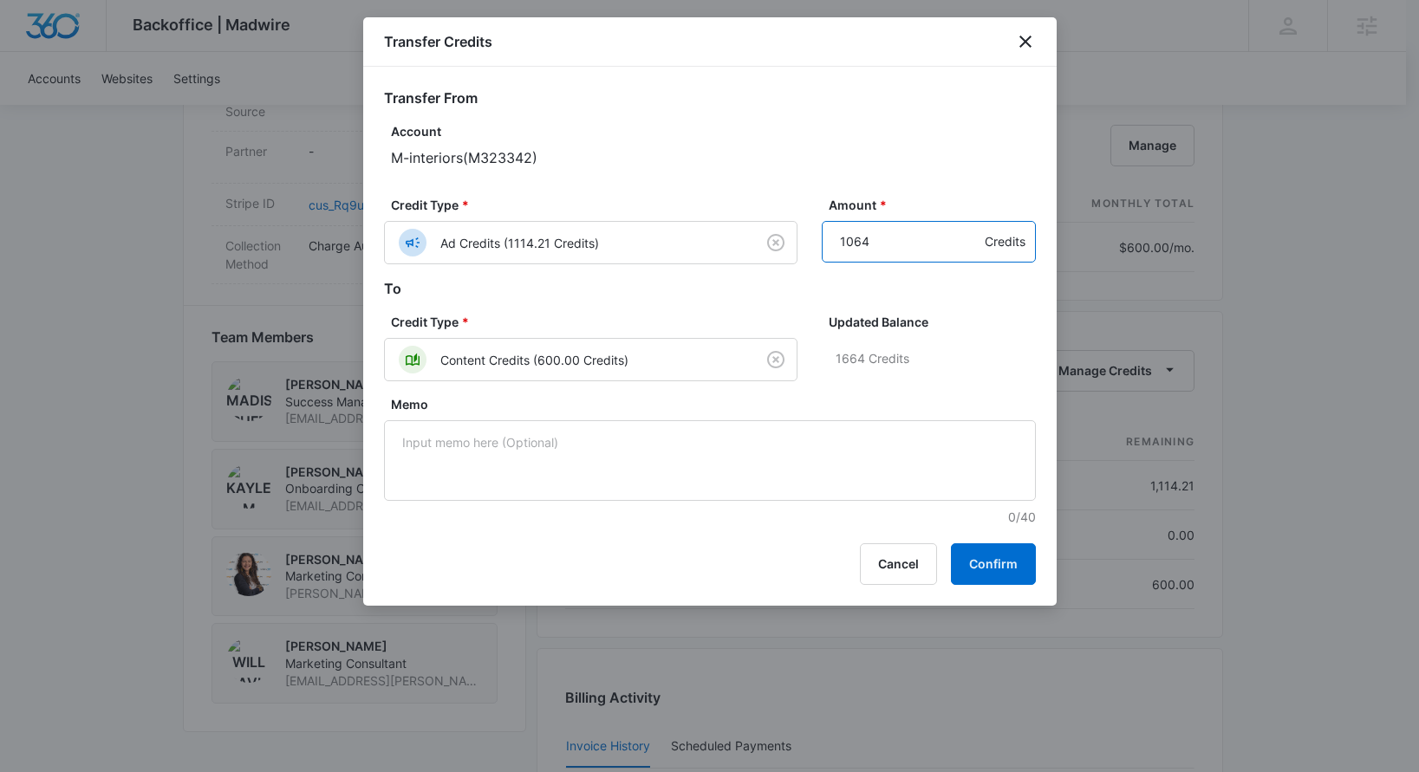
click at [967, 254] on input "1064" at bounding box center [929, 242] width 214 height 42
click at [967, 254] on input "1063" at bounding box center [929, 242] width 214 height 42
click at [967, 254] on input "1062" at bounding box center [929, 242] width 214 height 42
click at [967, 254] on input "1061" at bounding box center [929, 242] width 214 height 42
click at [967, 254] on input "1060" at bounding box center [929, 242] width 214 height 42
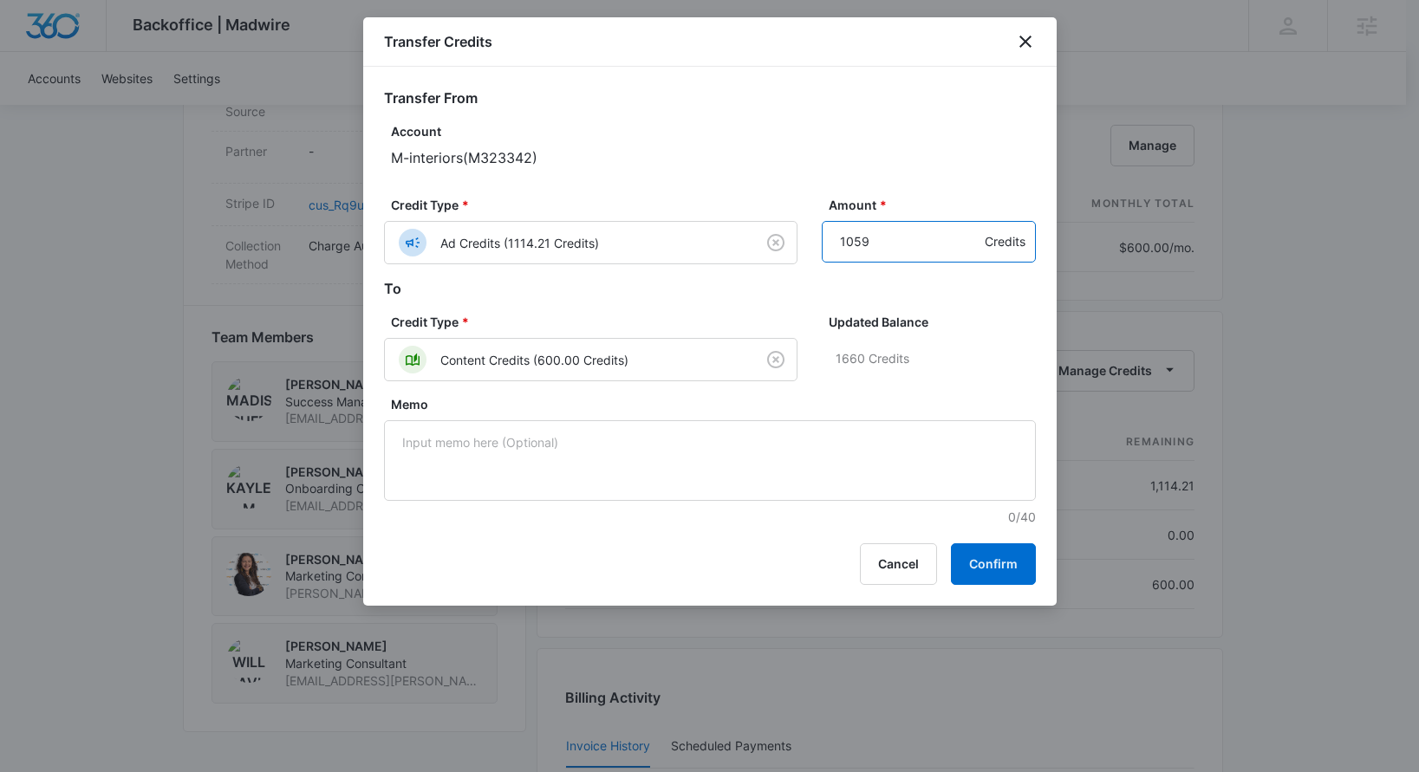
click at [967, 254] on input "1059" at bounding box center [929, 242] width 214 height 42
click at [967, 254] on input "1058" at bounding box center [929, 242] width 214 height 42
click at [967, 254] on input "1057" at bounding box center [929, 242] width 214 height 42
click at [967, 254] on input "1056" at bounding box center [929, 242] width 214 height 42
click at [967, 254] on input "1055" at bounding box center [929, 242] width 214 height 42
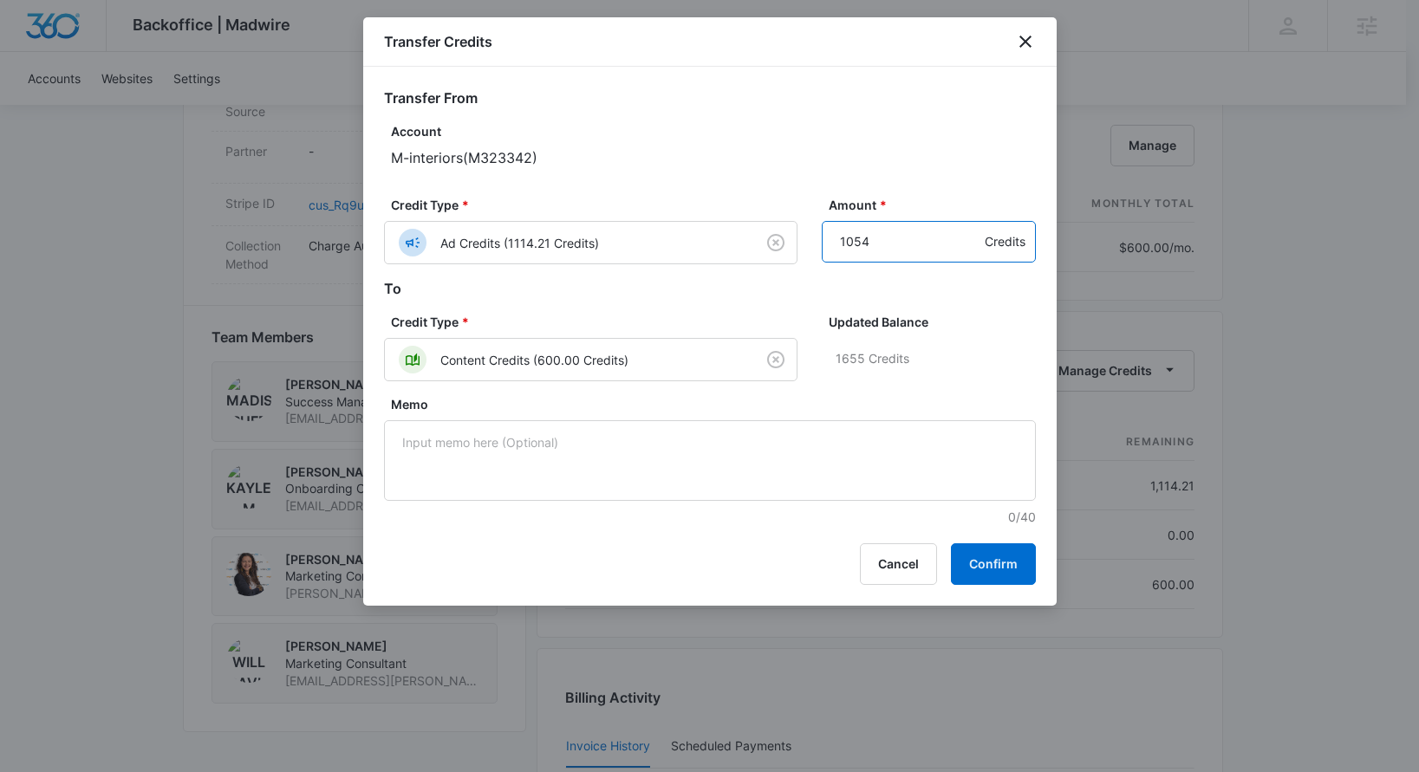
click at [967, 254] on input "1054" at bounding box center [929, 242] width 214 height 42
click at [967, 254] on input "1053" at bounding box center [929, 242] width 214 height 42
click at [967, 254] on input "1052" at bounding box center [929, 242] width 214 height 42
click at [967, 254] on input "1051" at bounding box center [929, 242] width 214 height 42
type input "1050"
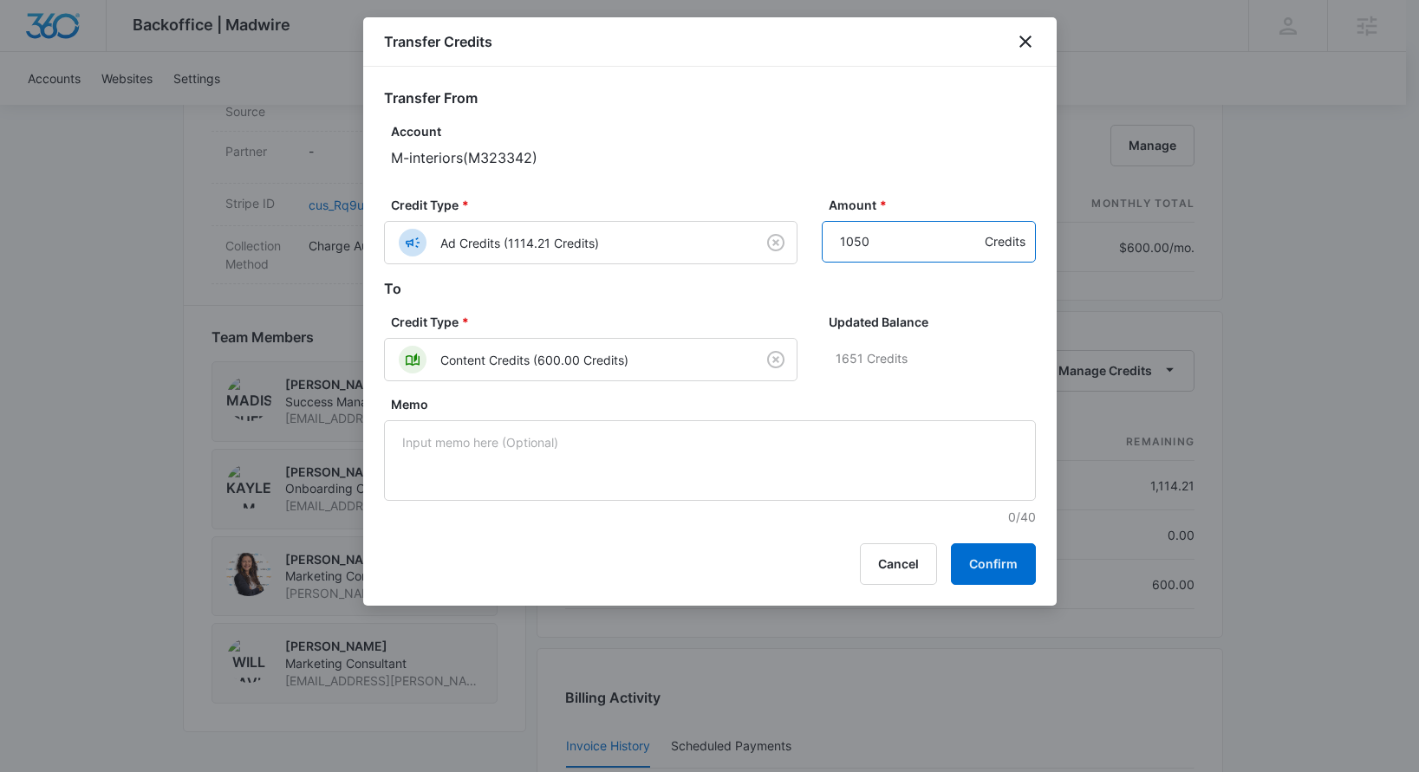
click at [967, 254] on input "1050" at bounding box center [929, 242] width 214 height 42
click at [1002, 318] on label "Updated Balance" at bounding box center [936, 322] width 214 height 18
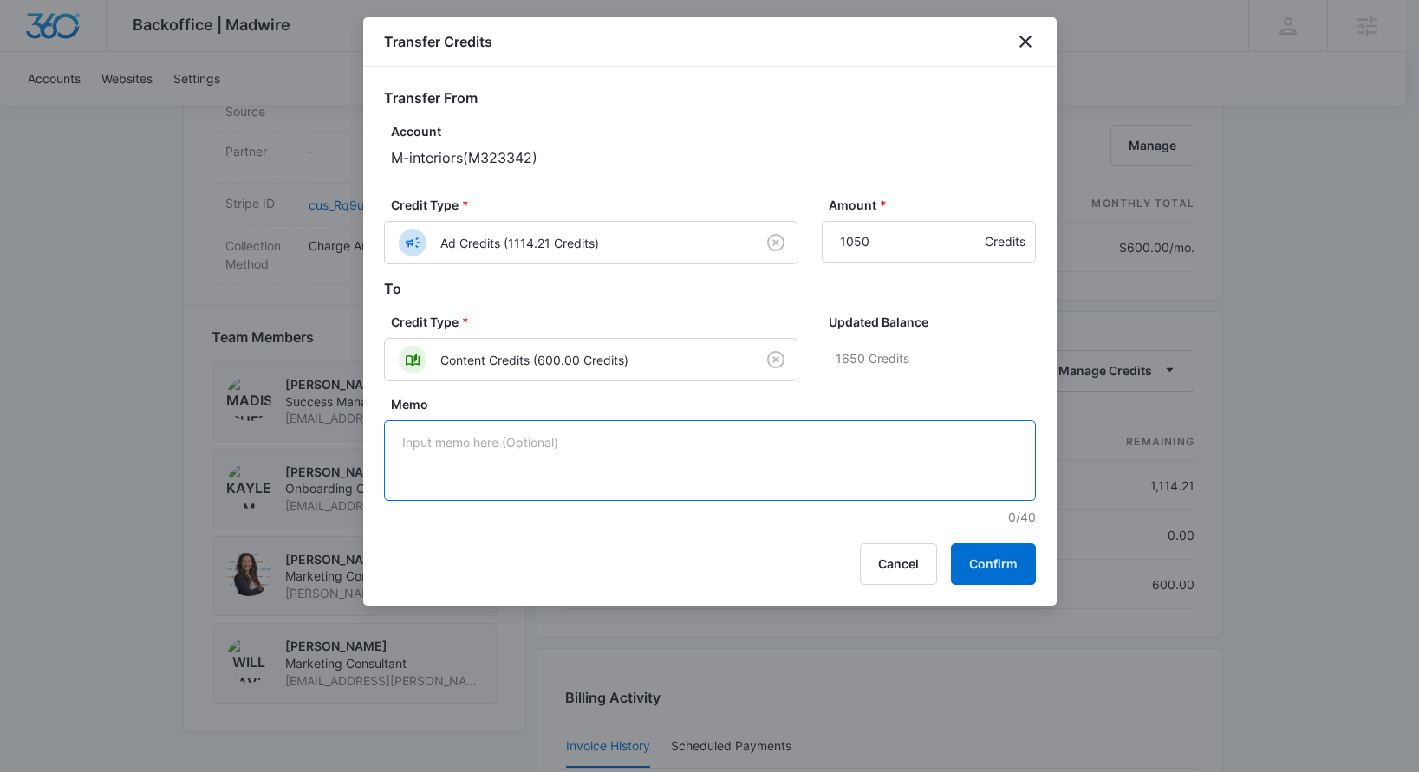
click at [775, 467] on textarea "Memo" at bounding box center [710, 460] width 652 height 81
click at [999, 554] on button "Confirm" at bounding box center [993, 564] width 85 height 42
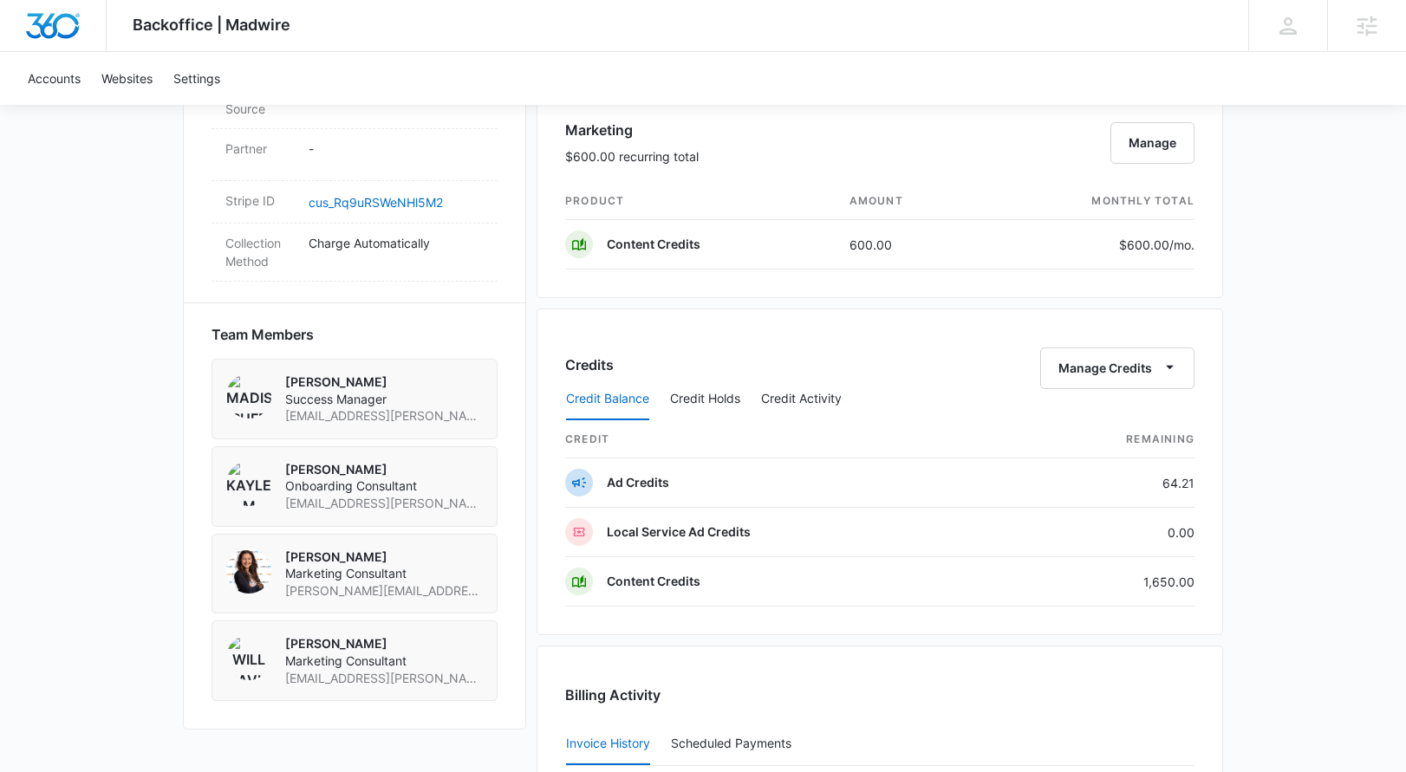
scroll to position [1032, 0]
